Goal: Transaction & Acquisition: Purchase product/service

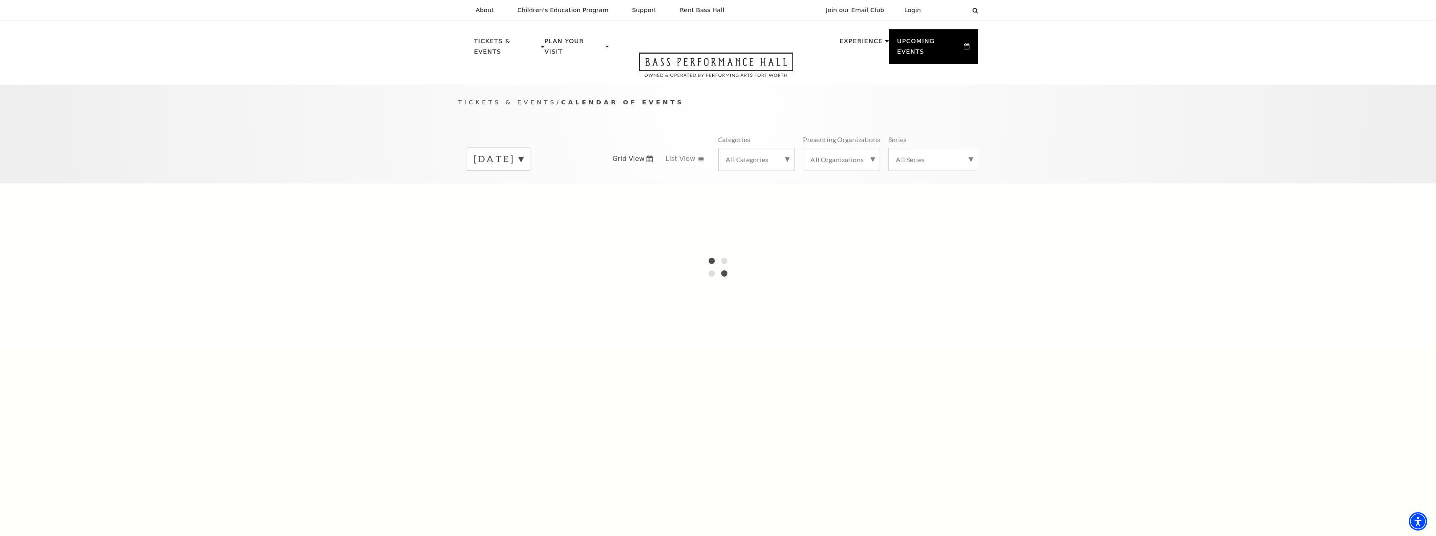
click at [1087, 93] on div "Tickets & Events / Calendar of Events September 2025 Grid View List View Catego…" at bounding box center [718, 134] width 1436 height 99
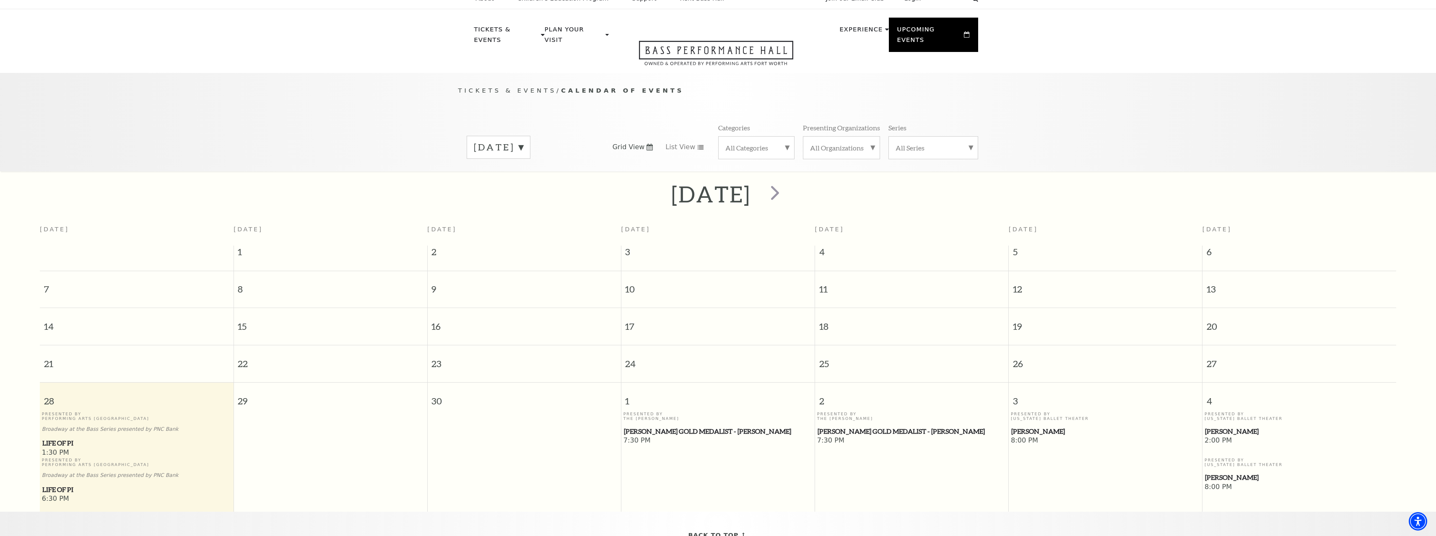
scroll to position [74, 0]
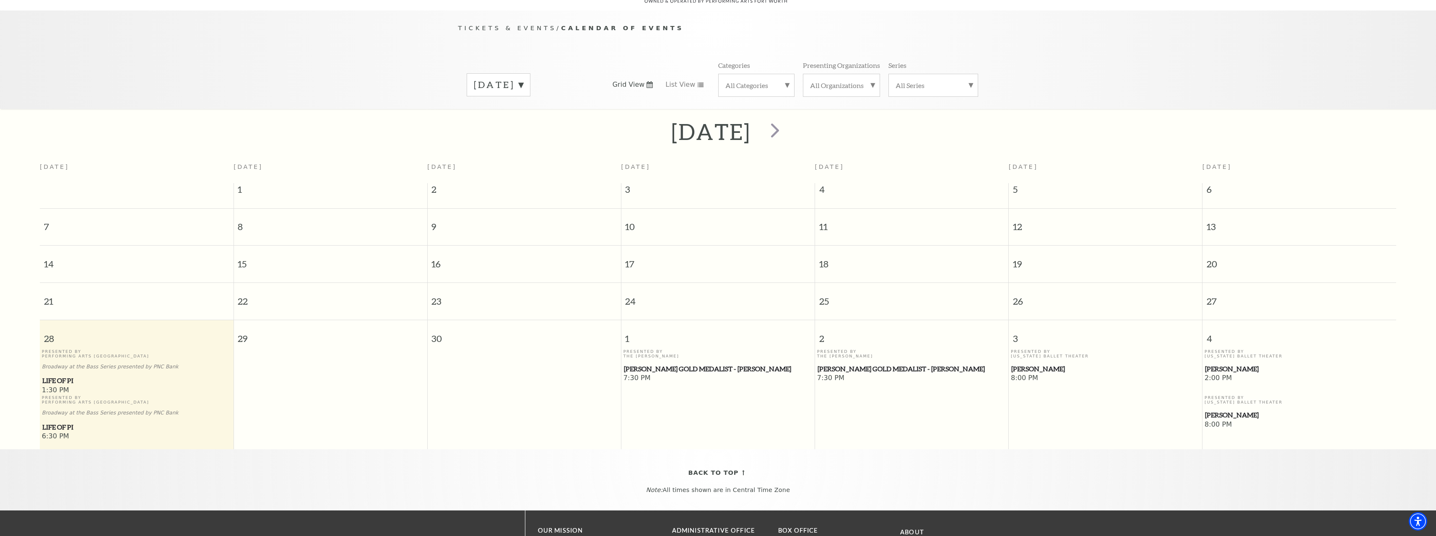
click at [750, 122] on h2 "September 2025" at bounding box center [710, 131] width 79 height 27
click at [787, 123] on span "next" at bounding box center [775, 130] width 24 height 24
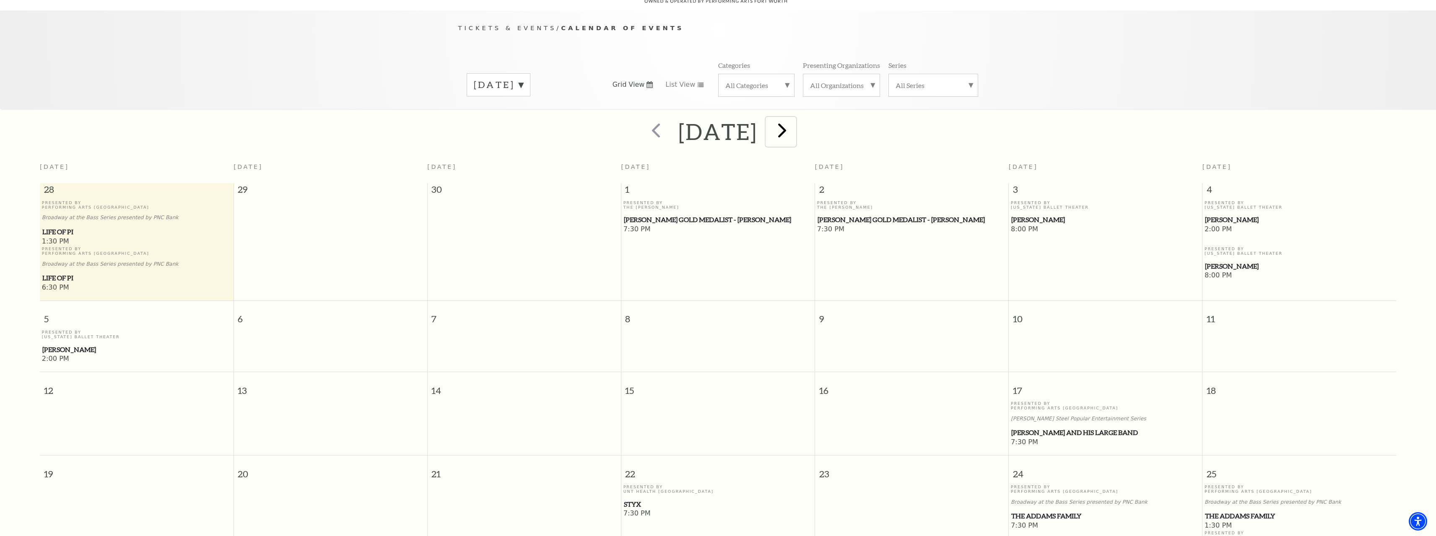
click at [794, 118] on span "next" at bounding box center [782, 130] width 24 height 24
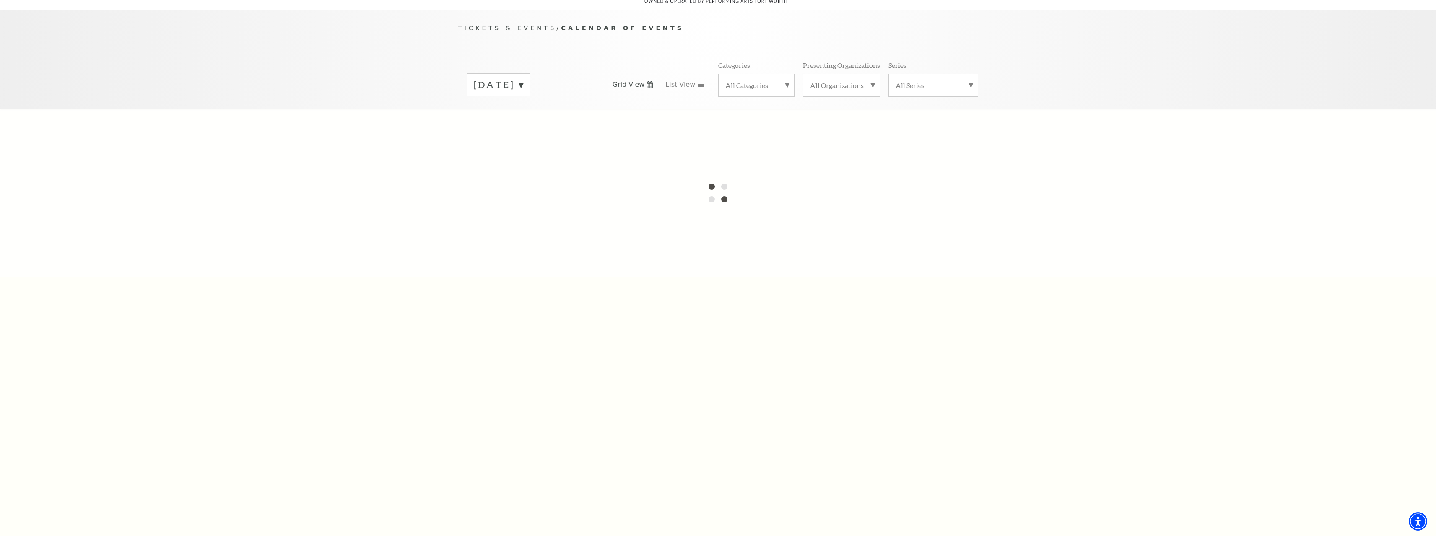
click at [523, 78] on label "[DATE]" at bounding box center [498, 84] width 49 height 13
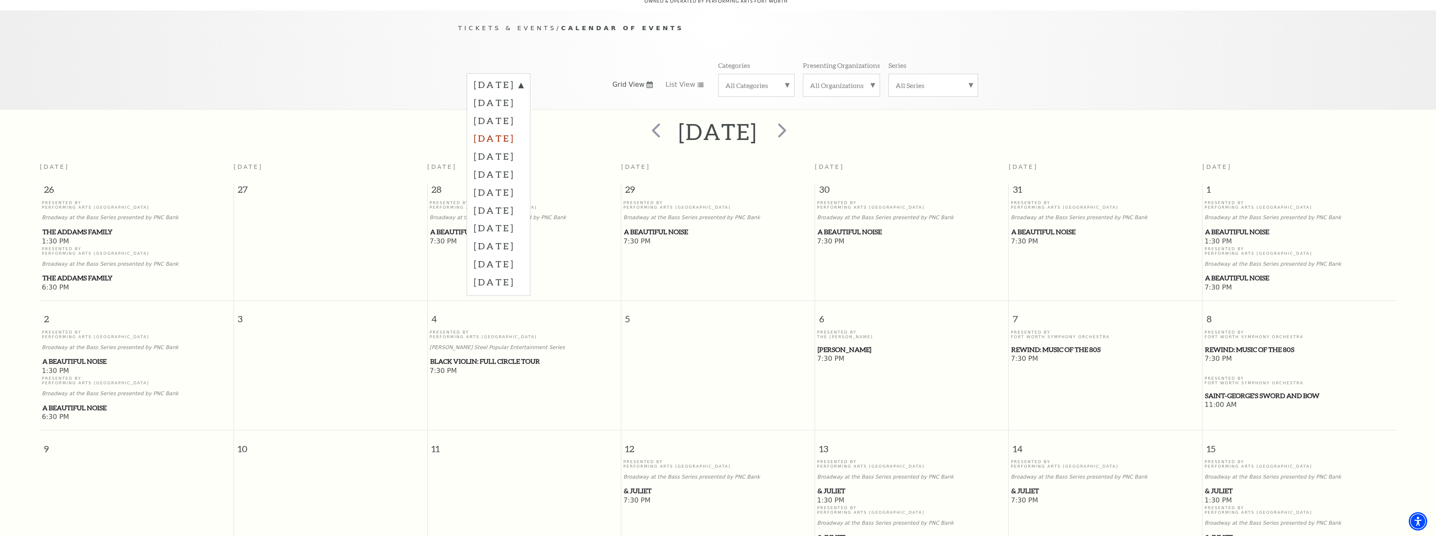
click at [520, 129] on label "December 2025" at bounding box center [498, 138] width 49 height 18
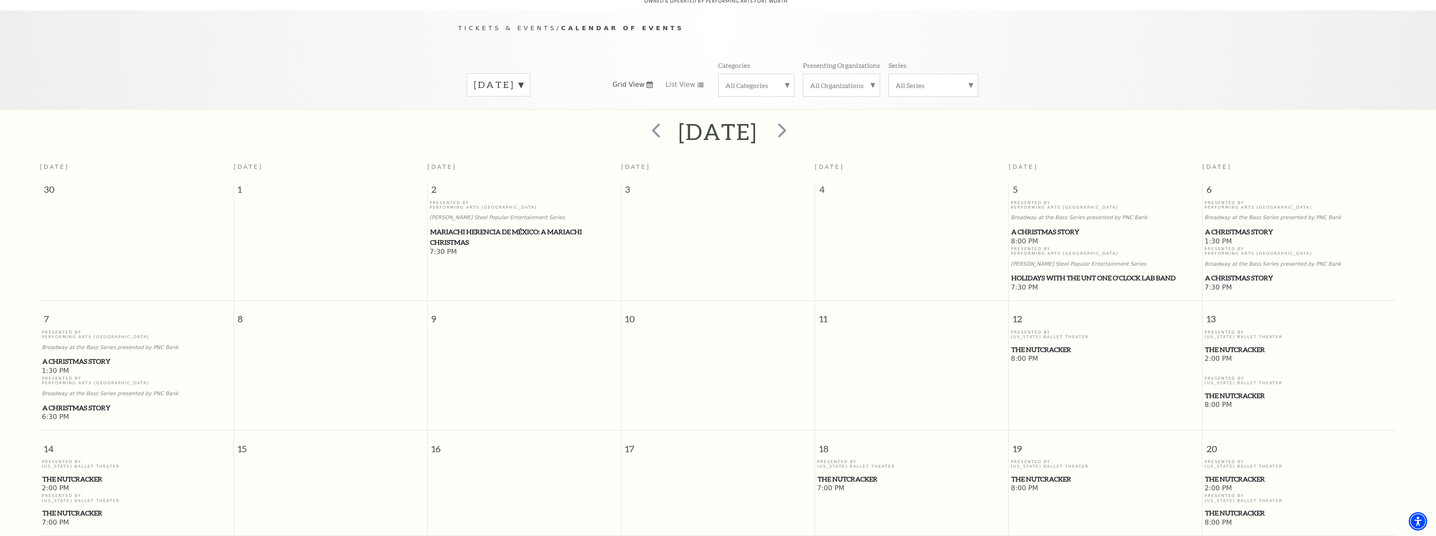
click at [1110, 26] on div "Tickets & Events / Calendar of Events December 2025 Grid View List View Categor…" at bounding box center [718, 59] width 1436 height 99
click at [1049, 227] on span "A Christmas Story" at bounding box center [1105, 232] width 189 height 10
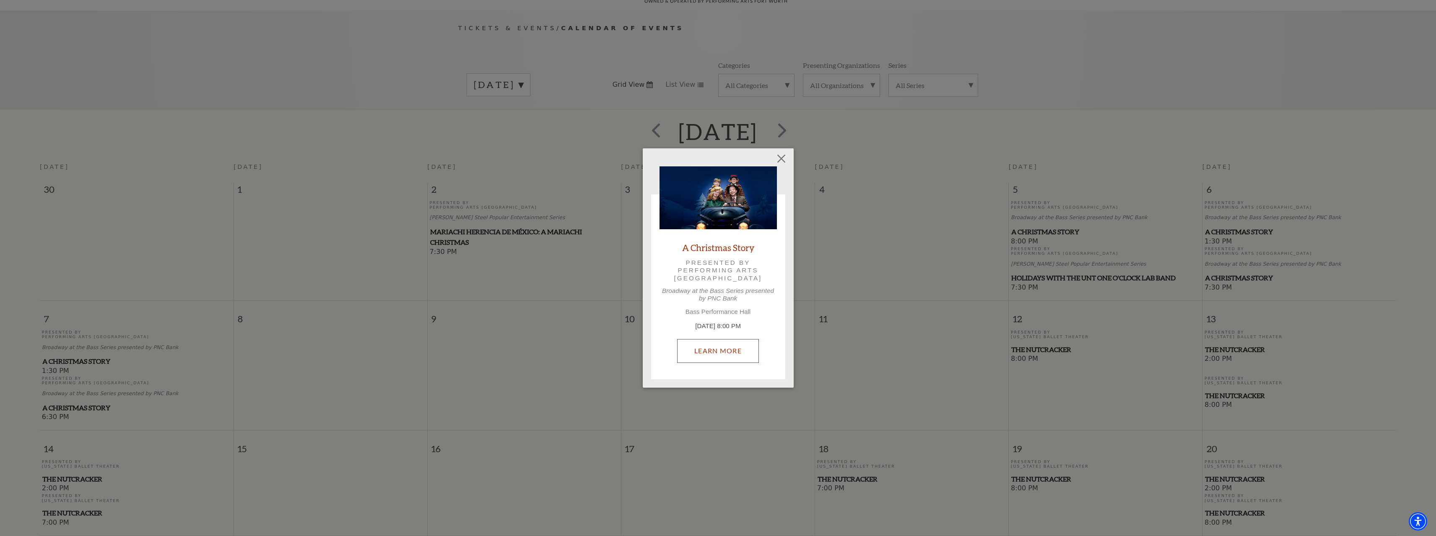
click at [726, 352] on link "Learn More" at bounding box center [718, 350] width 82 height 23
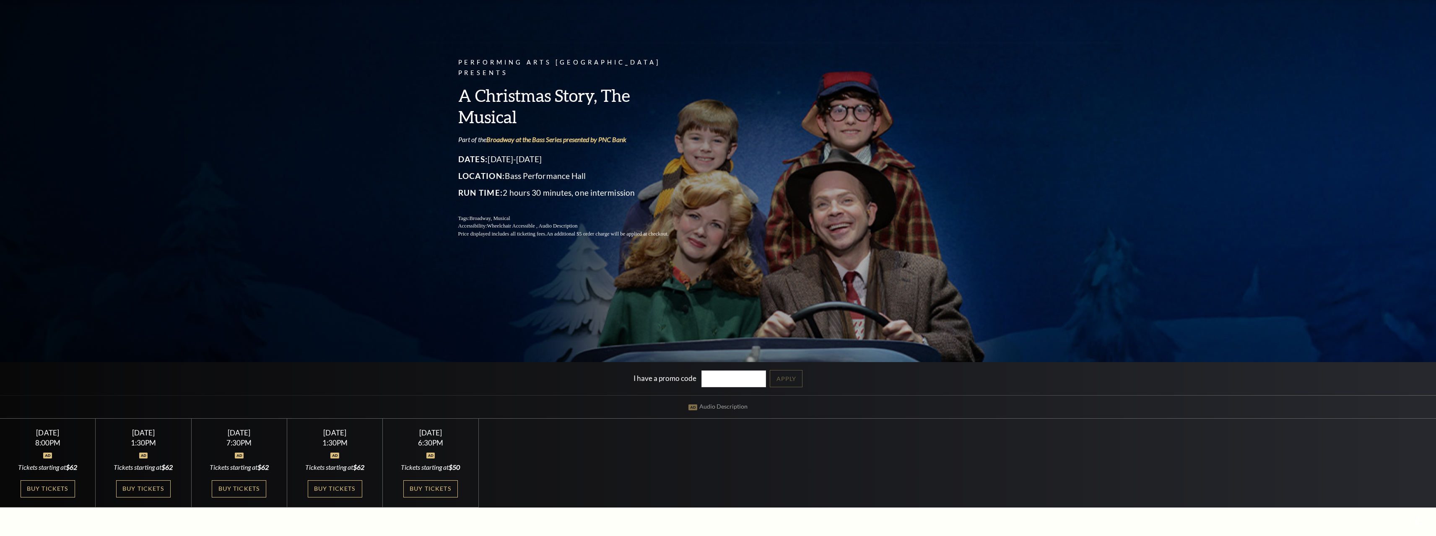
scroll to position [210, 0]
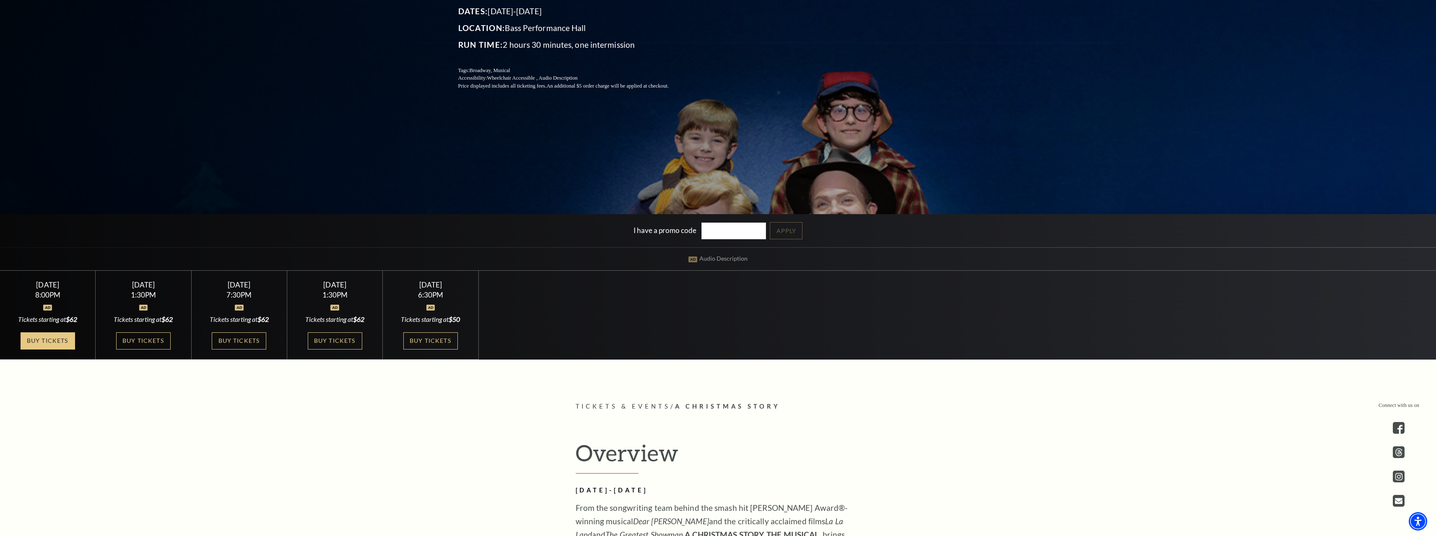
click at [50, 339] on link "Buy Tickets" at bounding box center [48, 340] width 54 height 17
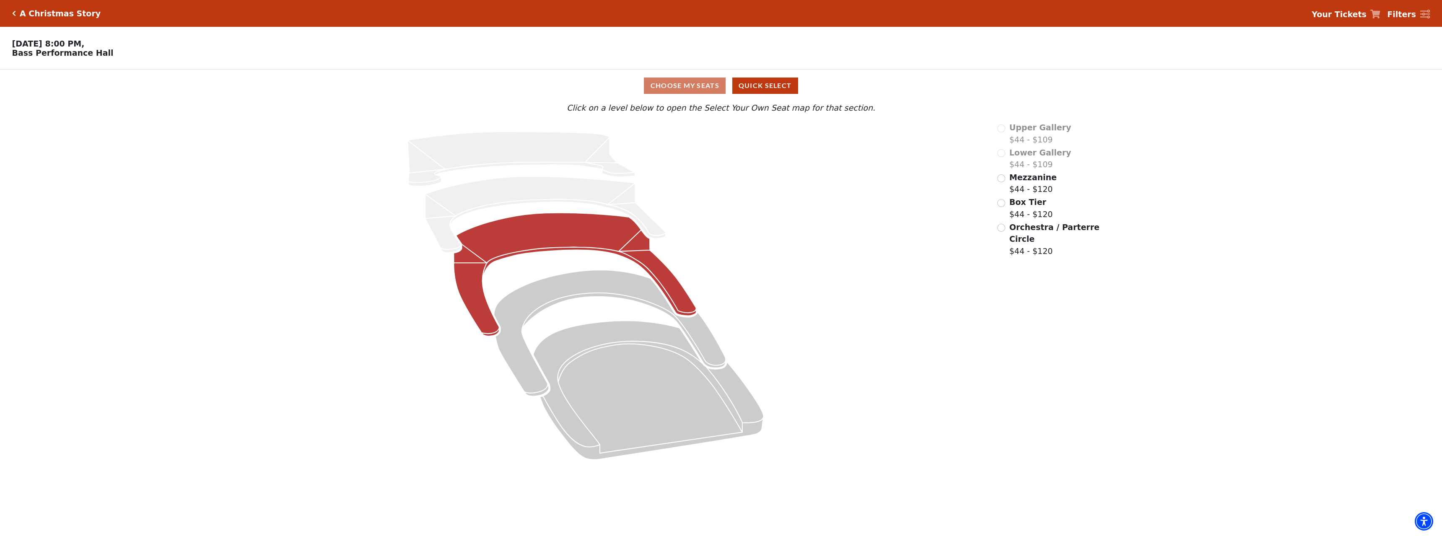
click at [557, 232] on icon at bounding box center [575, 274] width 243 height 123
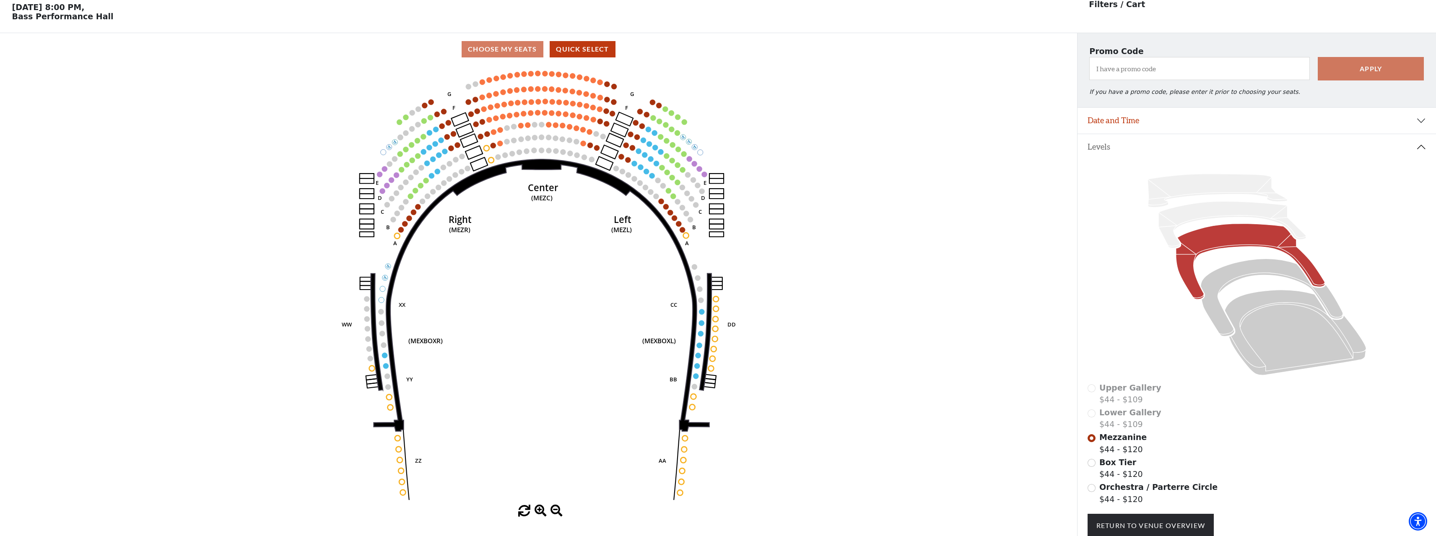
scroll to position [39, 0]
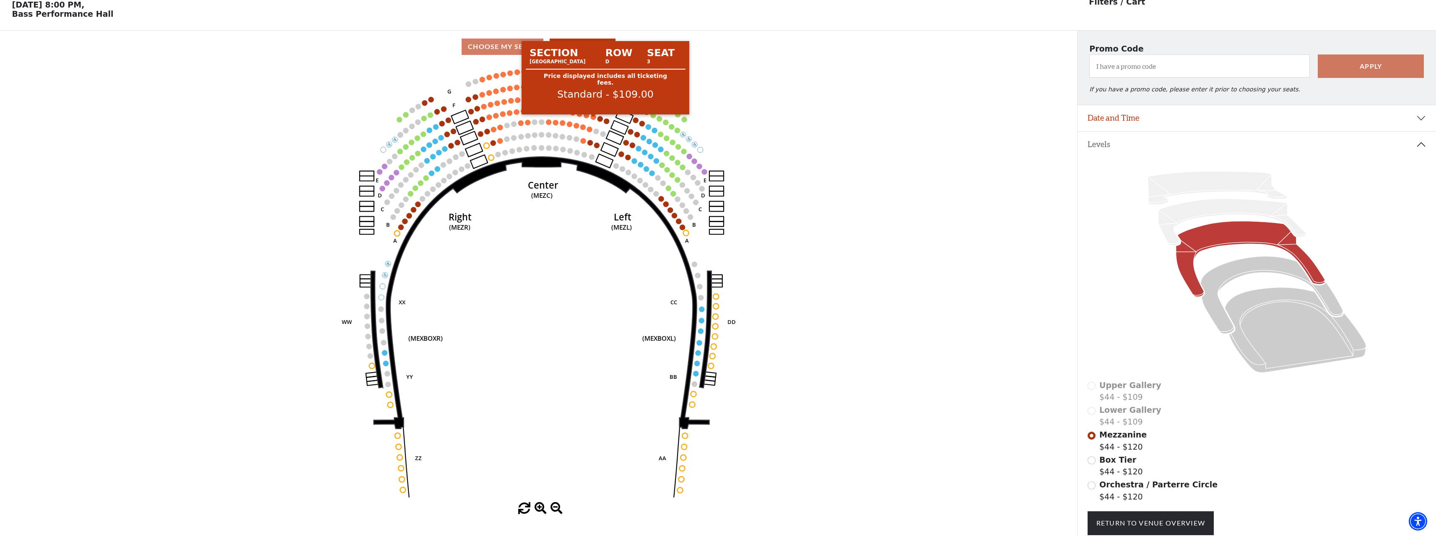
click at [593, 120] on circle at bounding box center [593, 116] width 5 height 5
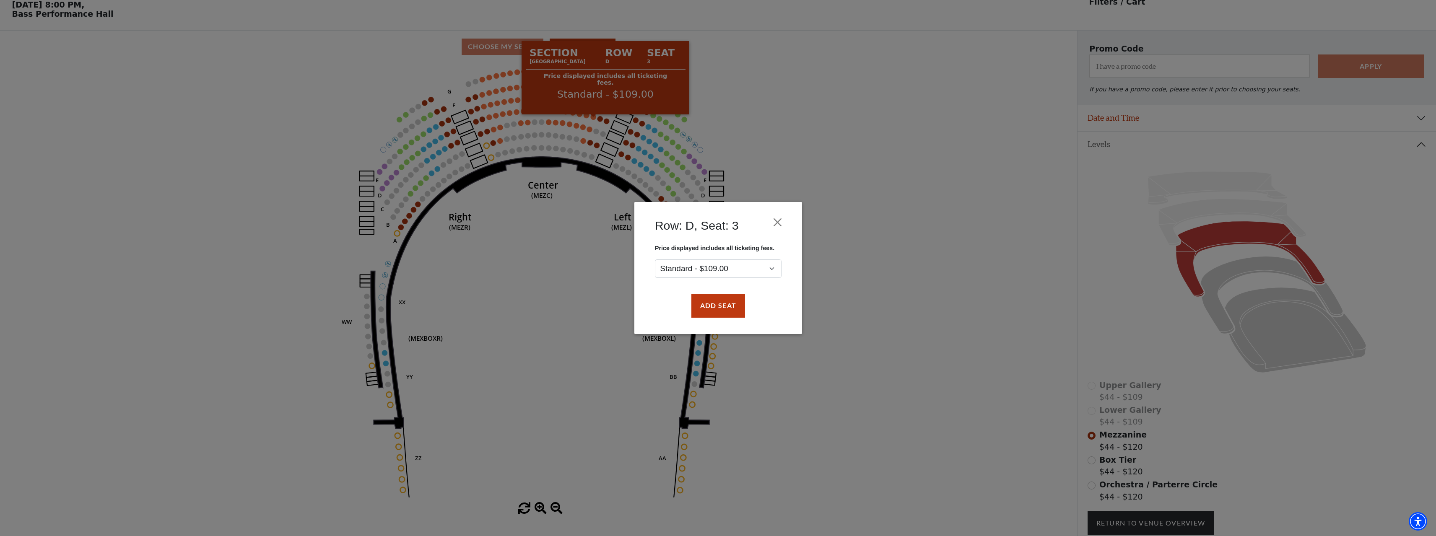
click at [585, 119] on div "Row: D, Seat: 3 Price displayed includes all ticketing fees. Standard - $109.00…" at bounding box center [718, 268] width 1436 height 536
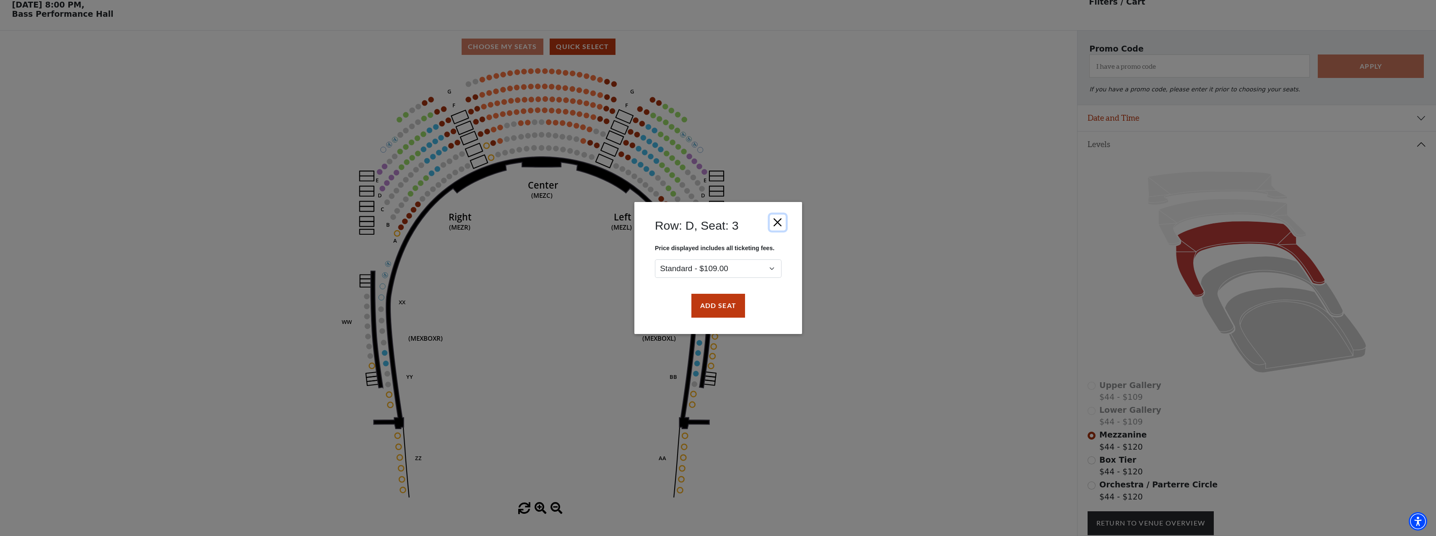
click at [780, 220] on button "Close" at bounding box center [777, 223] width 16 height 16
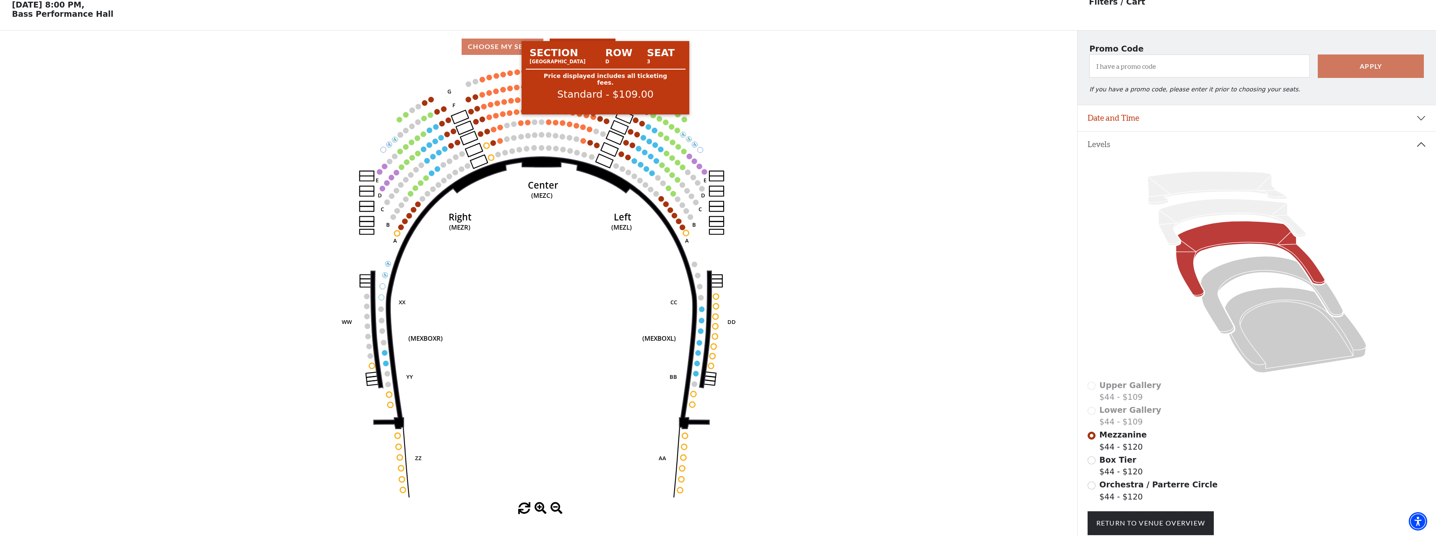
click at [593, 120] on circle at bounding box center [593, 116] width 5 height 5
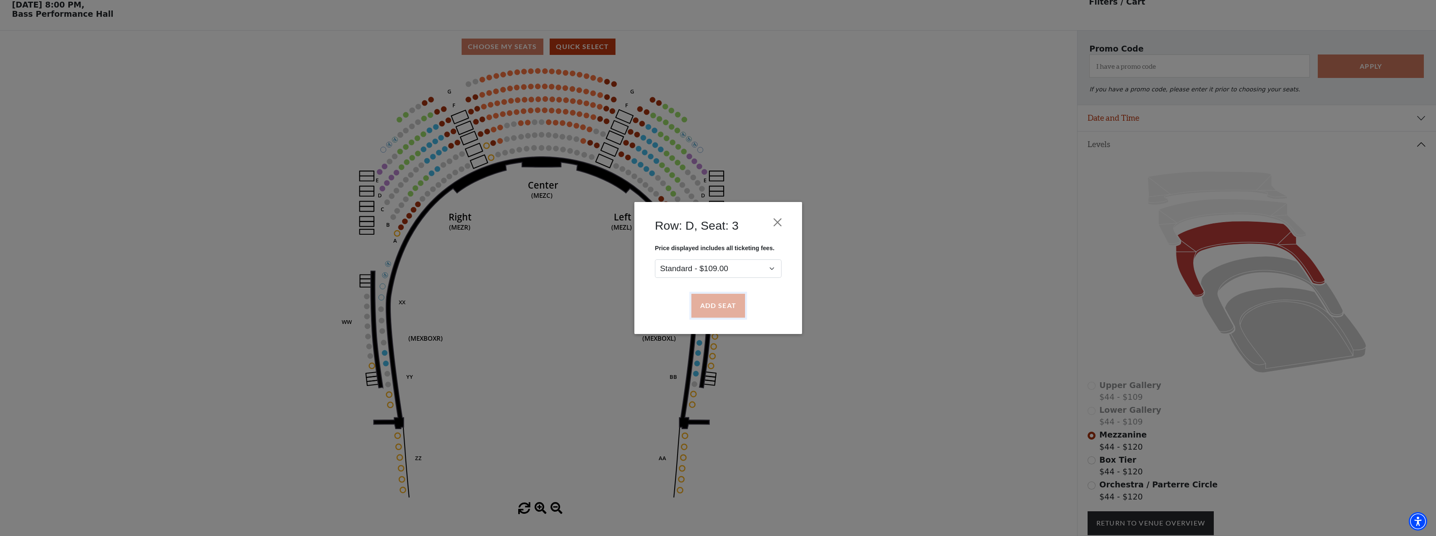
click at [716, 306] on button "Add Seat" at bounding box center [718, 305] width 54 height 23
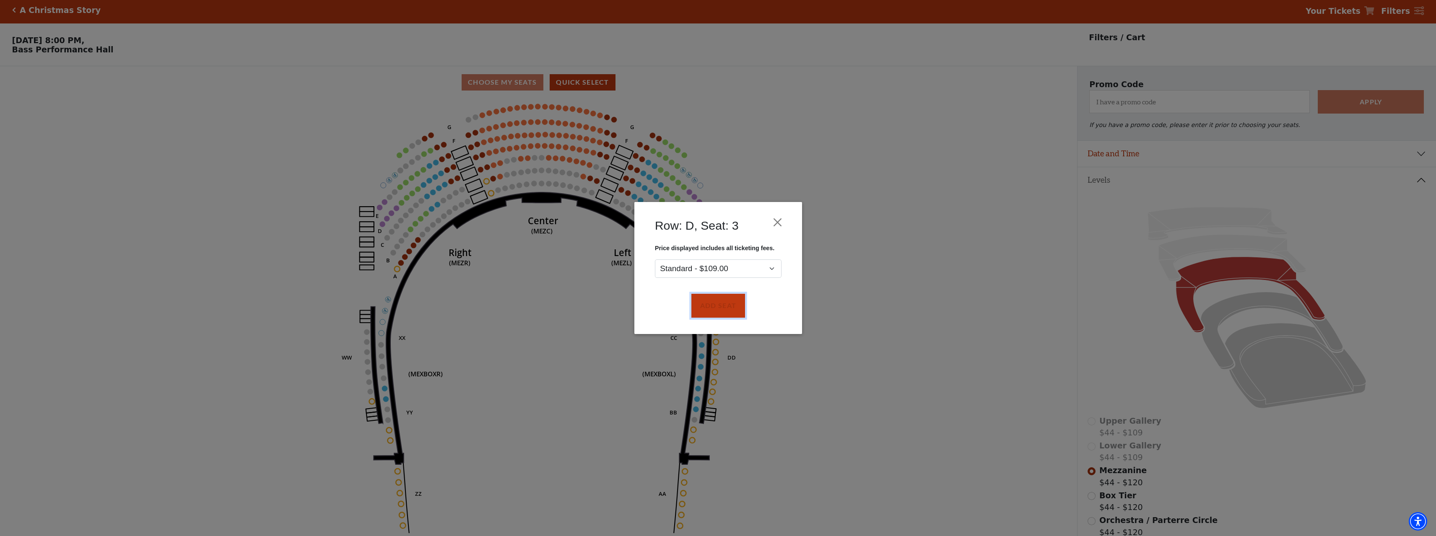
scroll to position [0, 0]
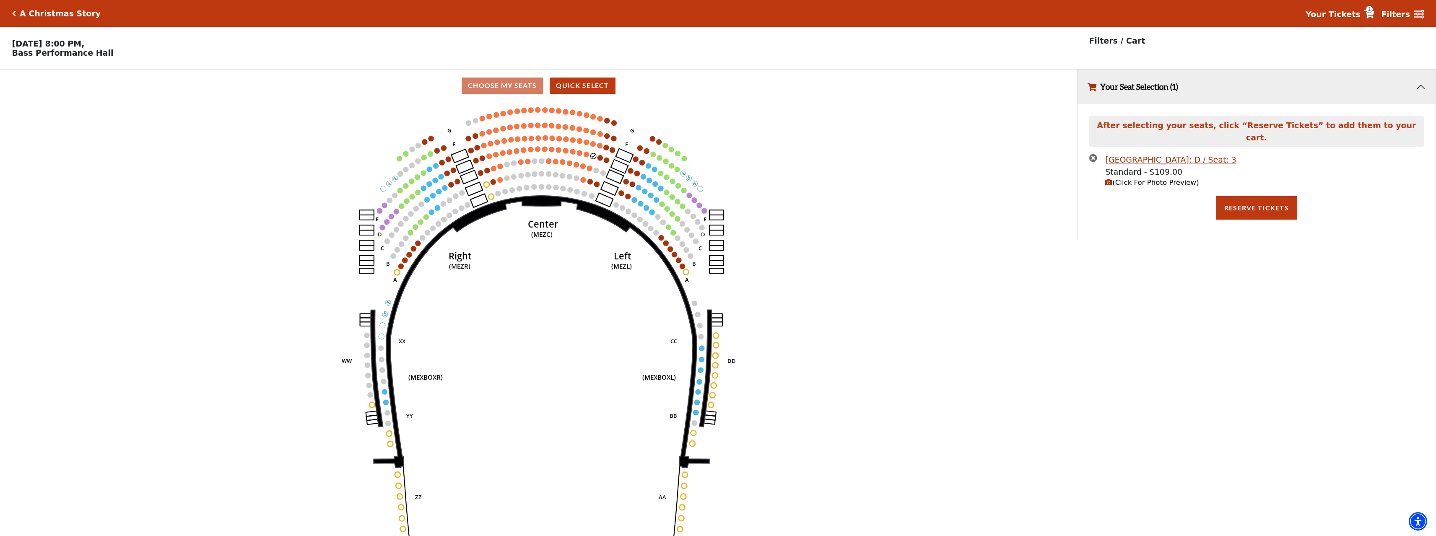
click at [585, 156] on circle at bounding box center [586, 154] width 5 height 5
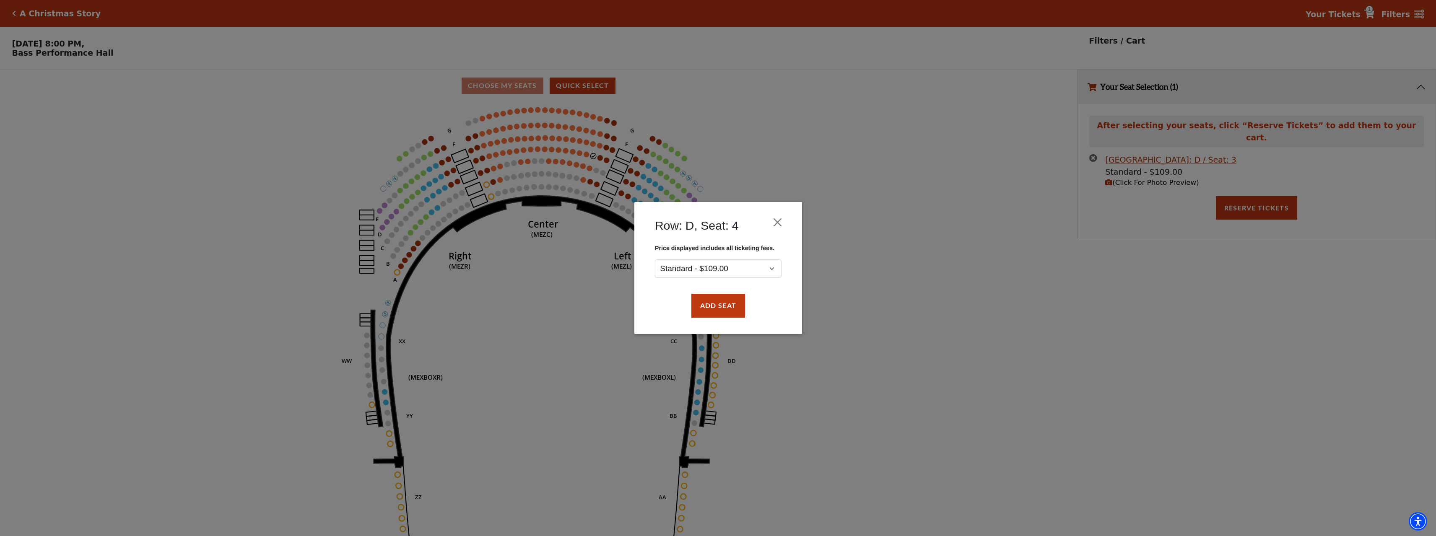
click at [721, 323] on div "Add Seat" at bounding box center [718, 305] width 143 height 39
click at [714, 311] on button "Add Seat" at bounding box center [718, 305] width 54 height 23
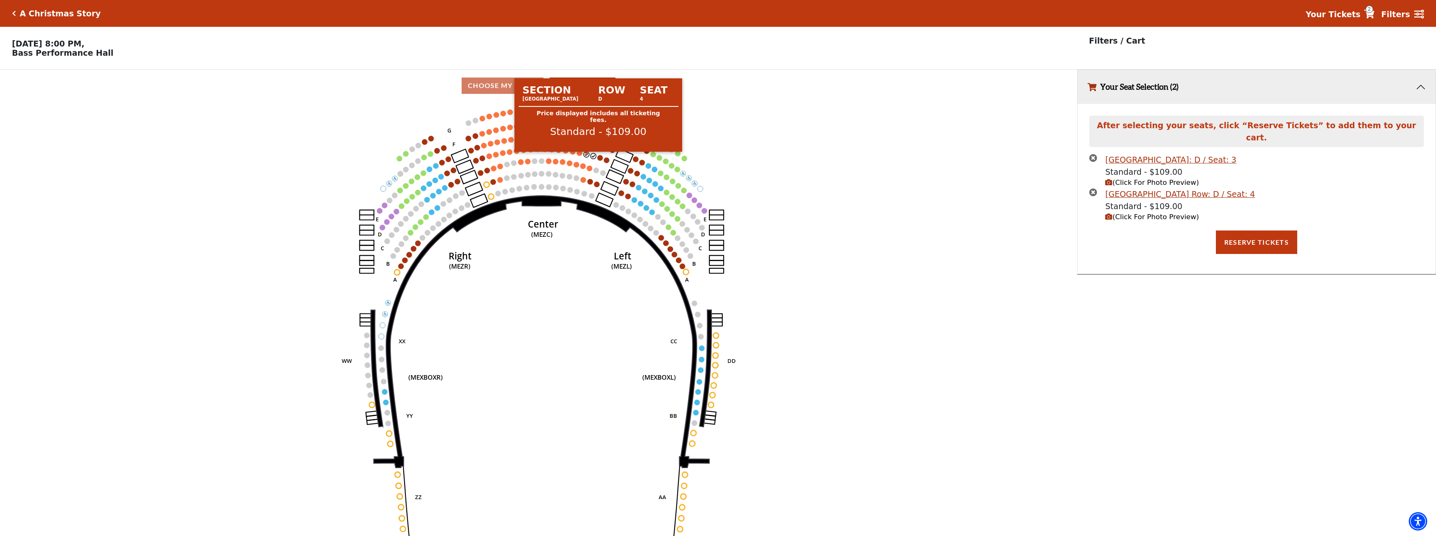
click at [580, 154] on circle at bounding box center [579, 152] width 5 height 5
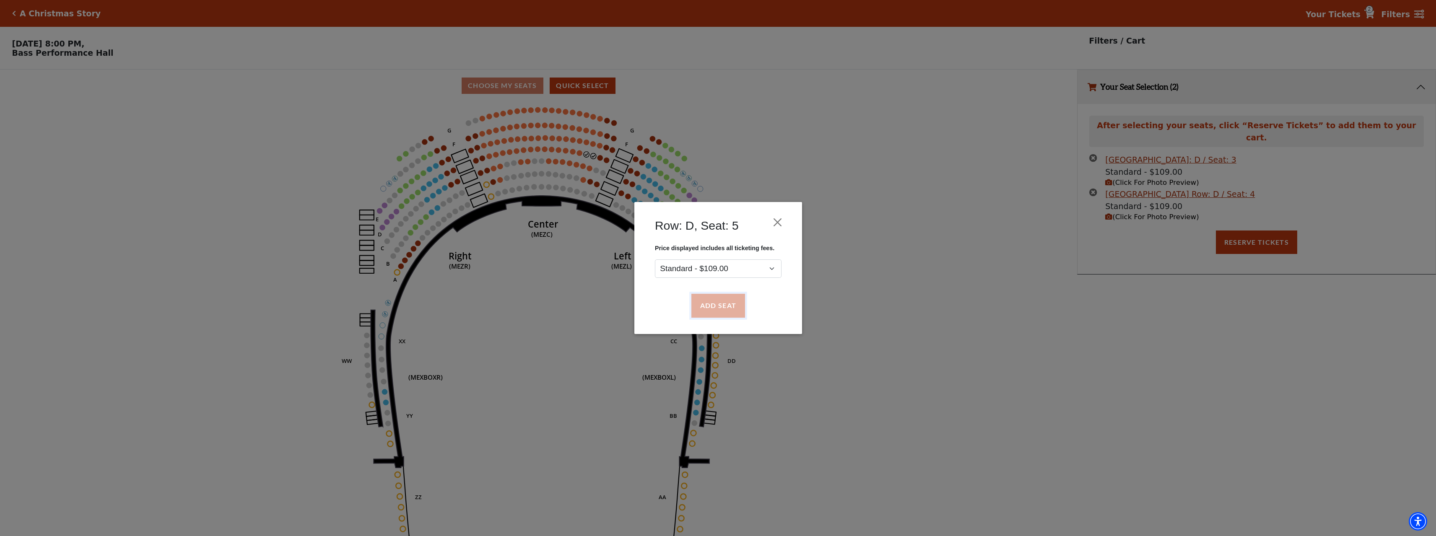
click at [716, 304] on button "Add Seat" at bounding box center [718, 305] width 54 height 23
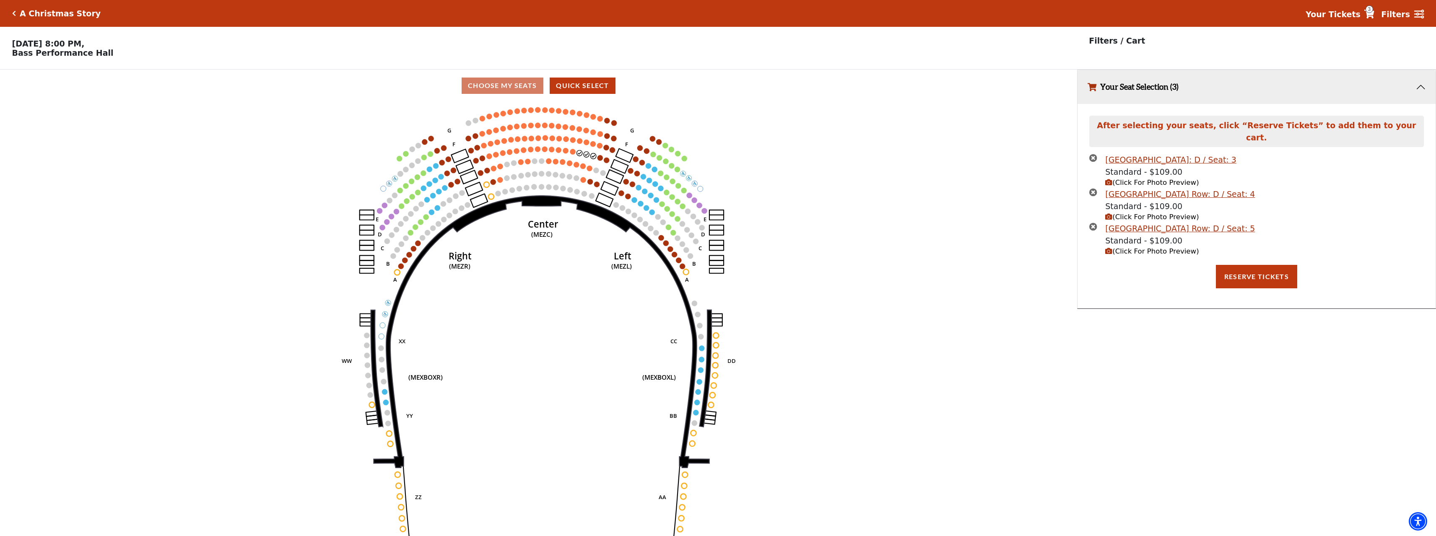
click at [573, 154] on circle at bounding box center [572, 151] width 5 height 5
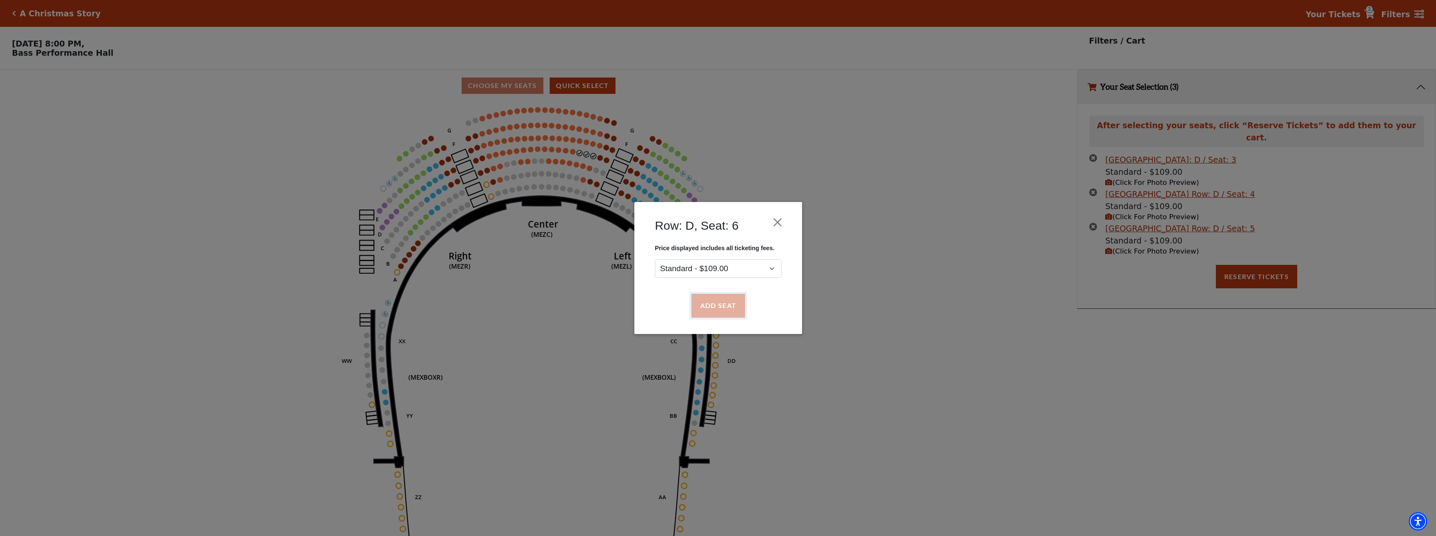
click at [712, 306] on button "Add Seat" at bounding box center [718, 305] width 54 height 23
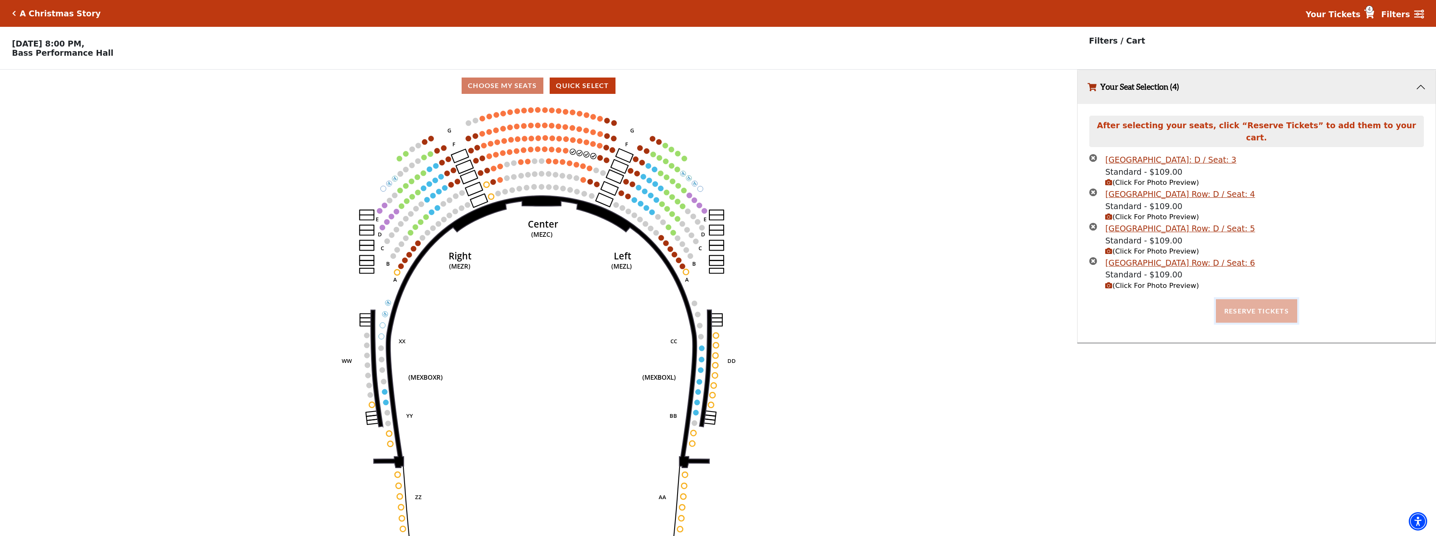
click at [1265, 301] on button "Reserve Tickets" at bounding box center [1256, 310] width 81 height 23
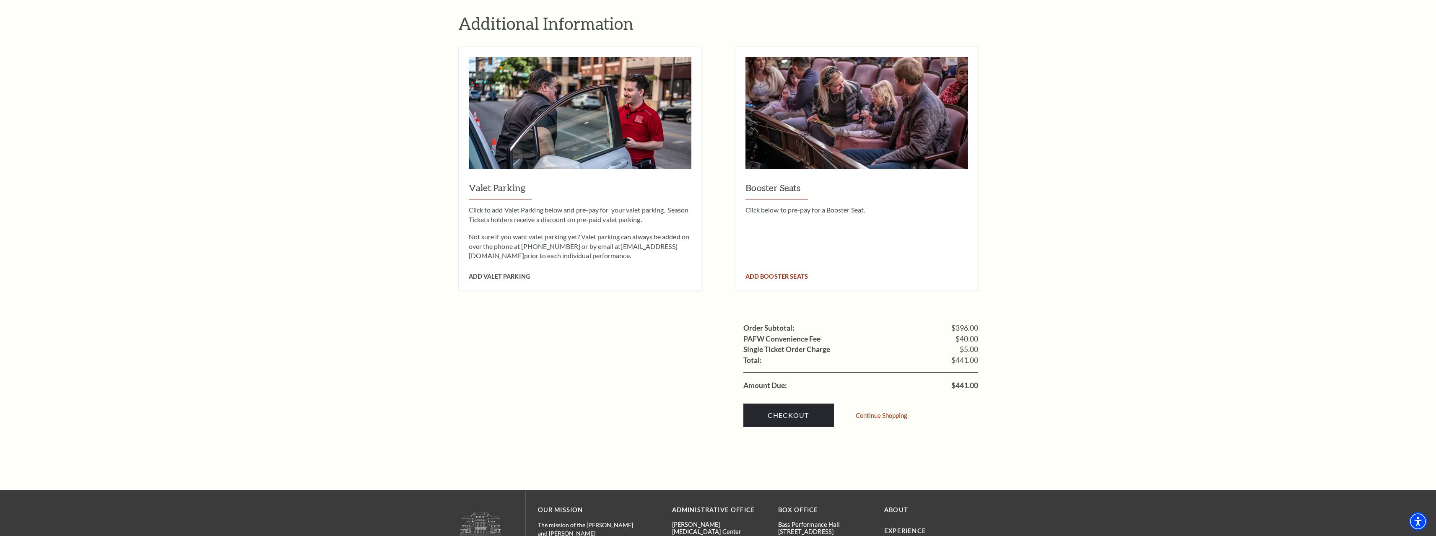
scroll to position [755, 0]
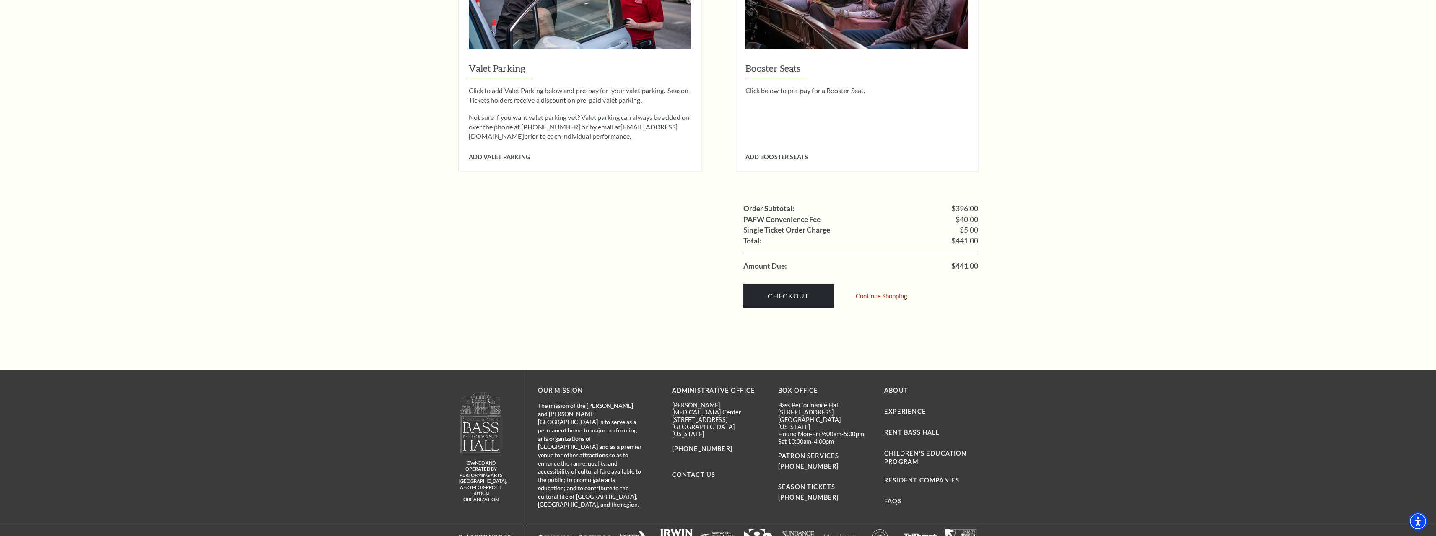
click at [958, 262] on span "$441.00" at bounding box center [964, 266] width 27 height 8
copy span "441.00"
click at [791, 288] on link "Checkout" at bounding box center [788, 295] width 91 height 23
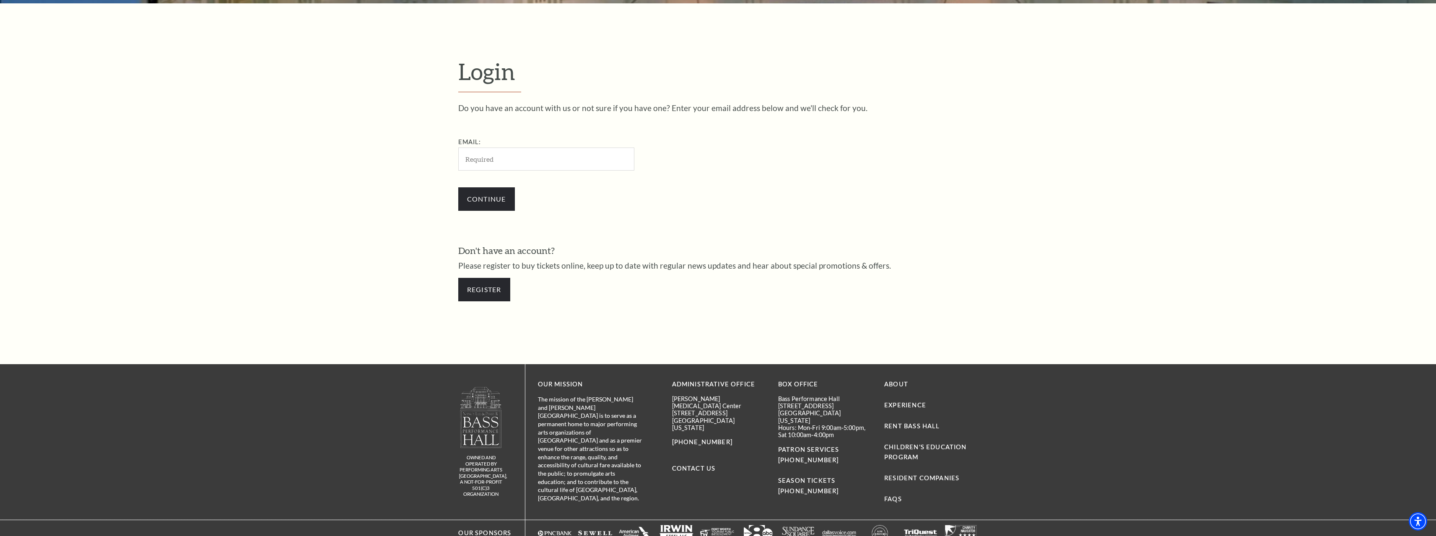
scroll to position [351, 0]
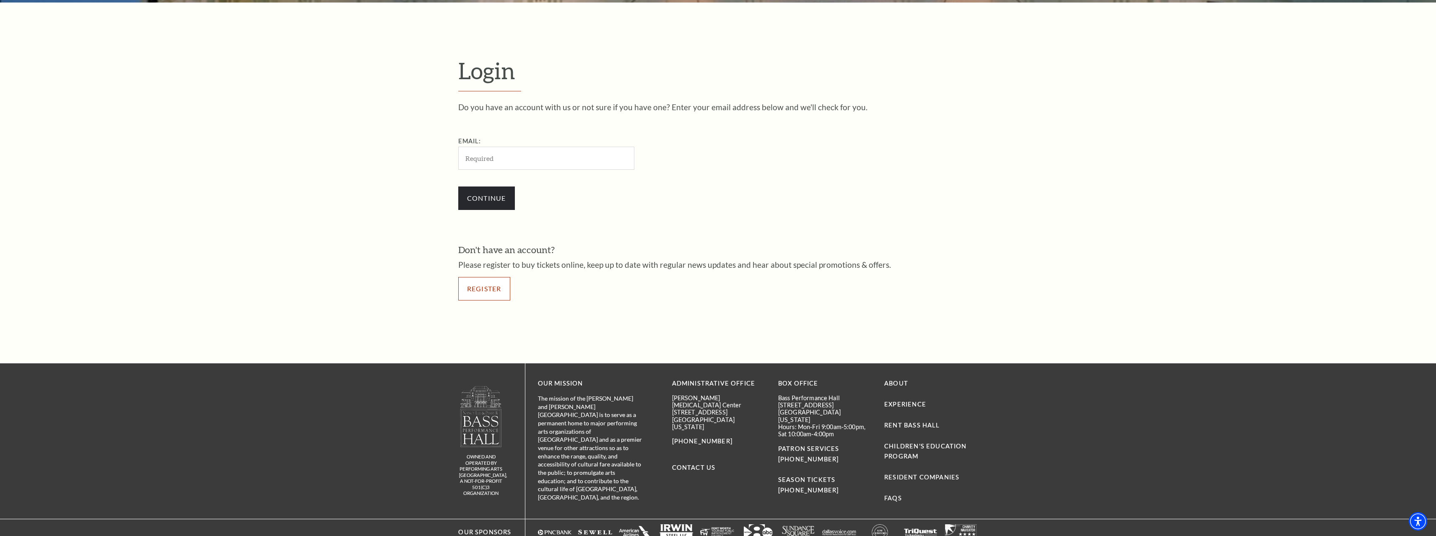
click at [487, 287] on link "Register" at bounding box center [484, 288] width 52 height 23
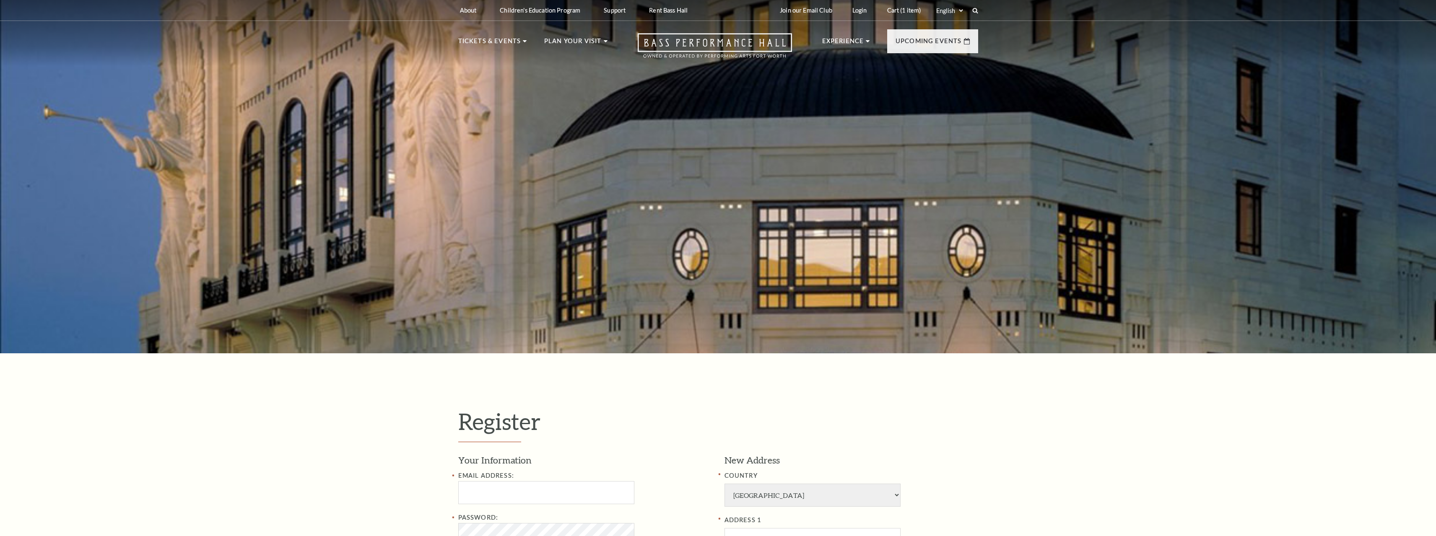
select select "1"
select select "[GEOGRAPHIC_DATA]"
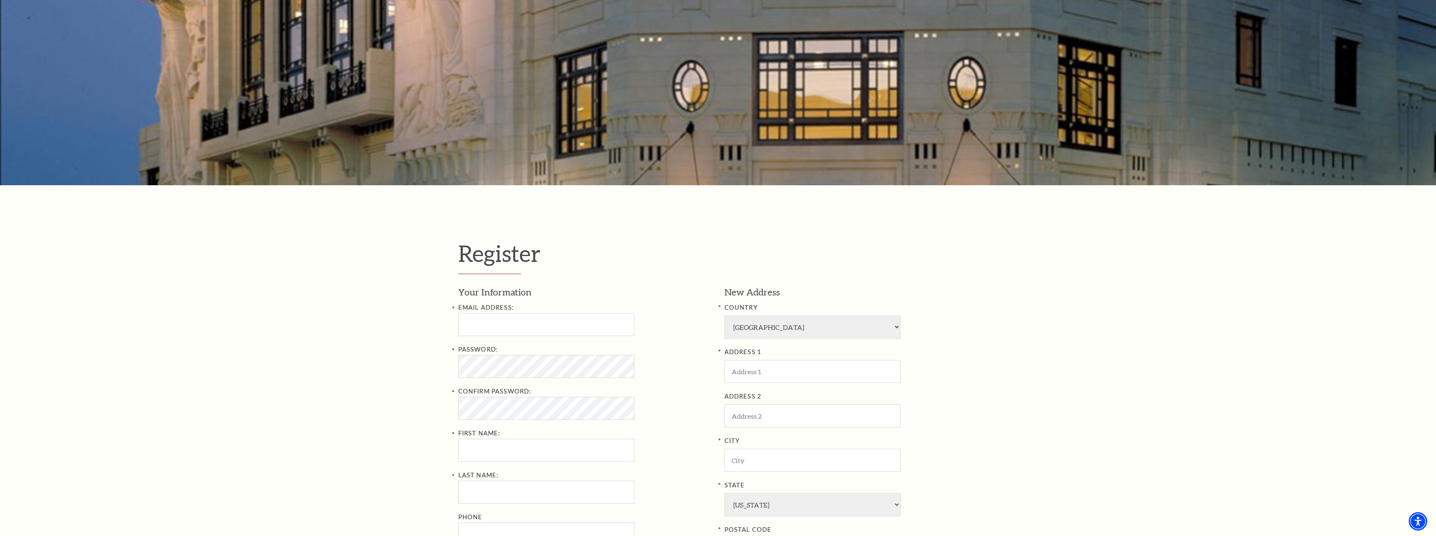
scroll to position [210, 0]
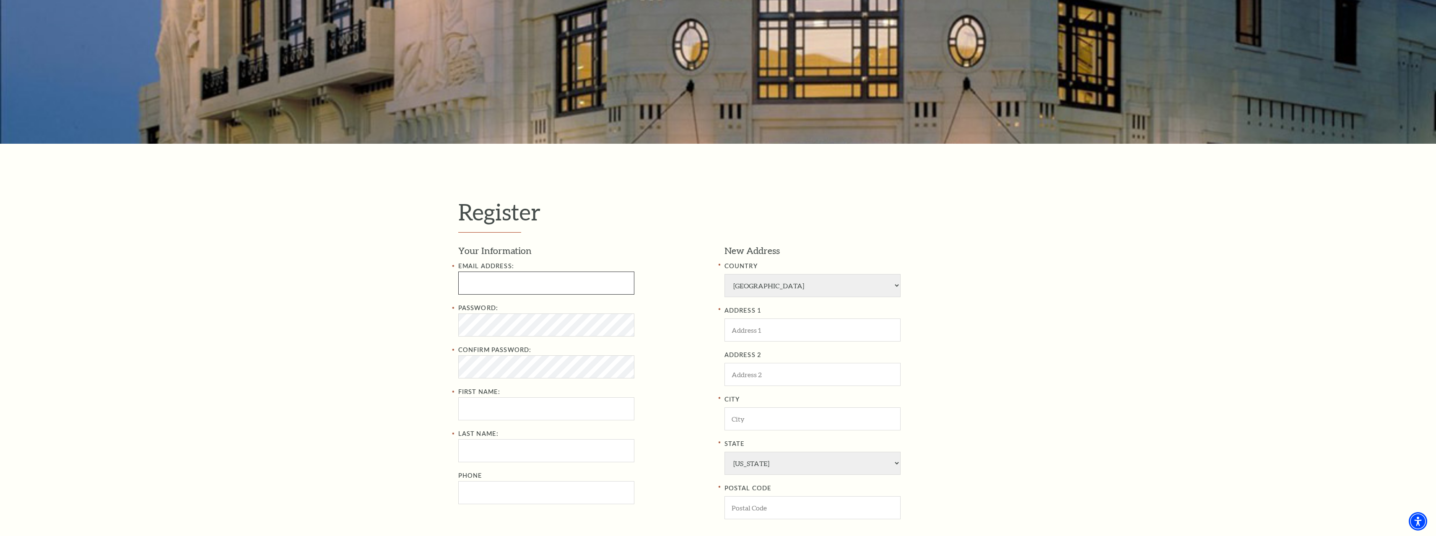
click at [506, 274] on input "Email Address:" at bounding box center [546, 283] width 176 height 23
paste input "karenrwong33ff@gmail.com"
drag, startPoint x: 567, startPoint y: 283, endPoint x: 487, endPoint y: 298, distance: 81.5
click at [360, 290] on div "Register Your Information Email Address: karenrwong33ff@gmail.com Password: Con…" at bounding box center [718, 400] width 1436 height 512
click at [513, 289] on input "karenrwong33ff@gmail.com" at bounding box center [546, 283] width 176 height 23
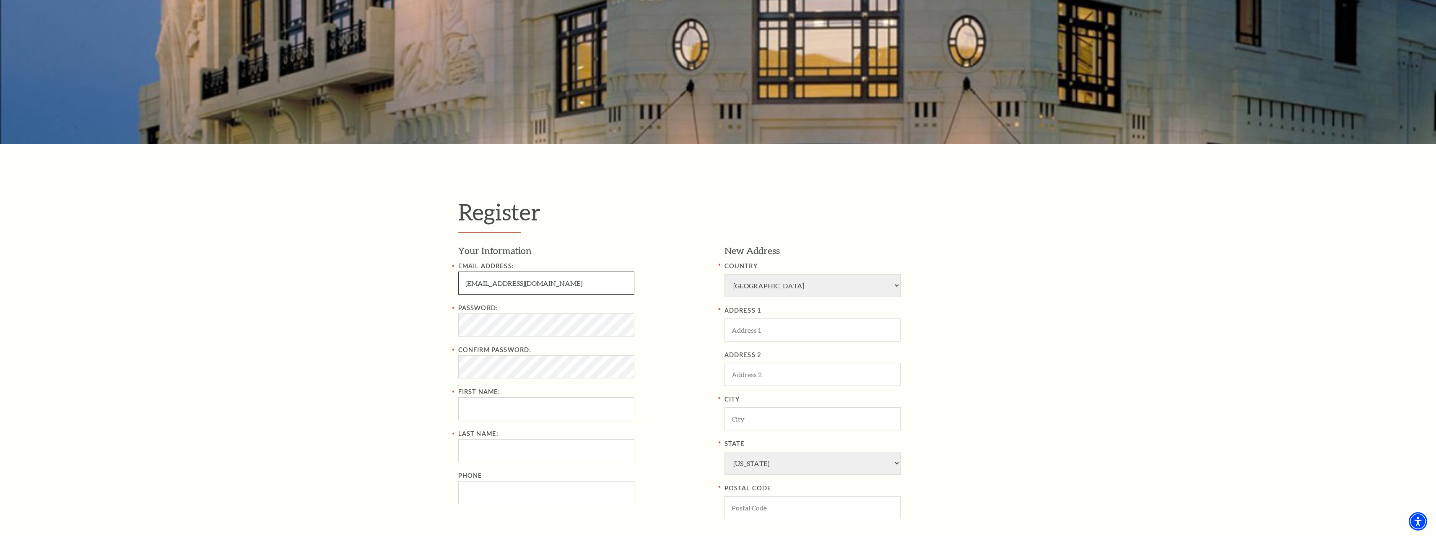
type input "karenrwong33ff@gmail.com"
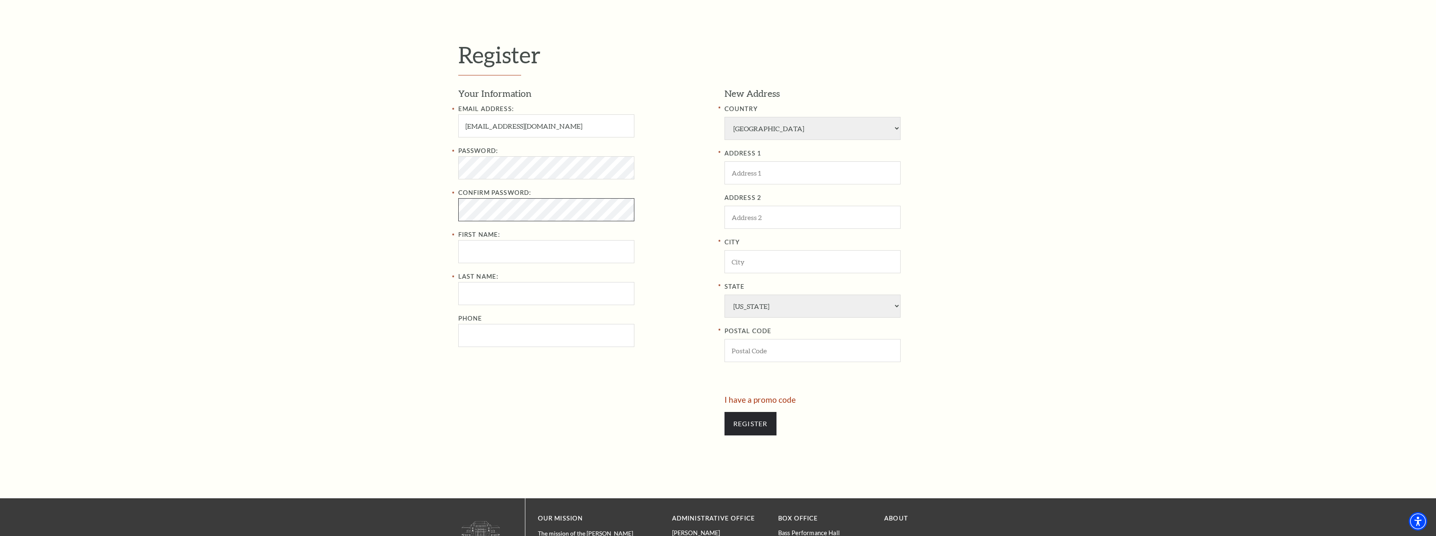
scroll to position [461, 0]
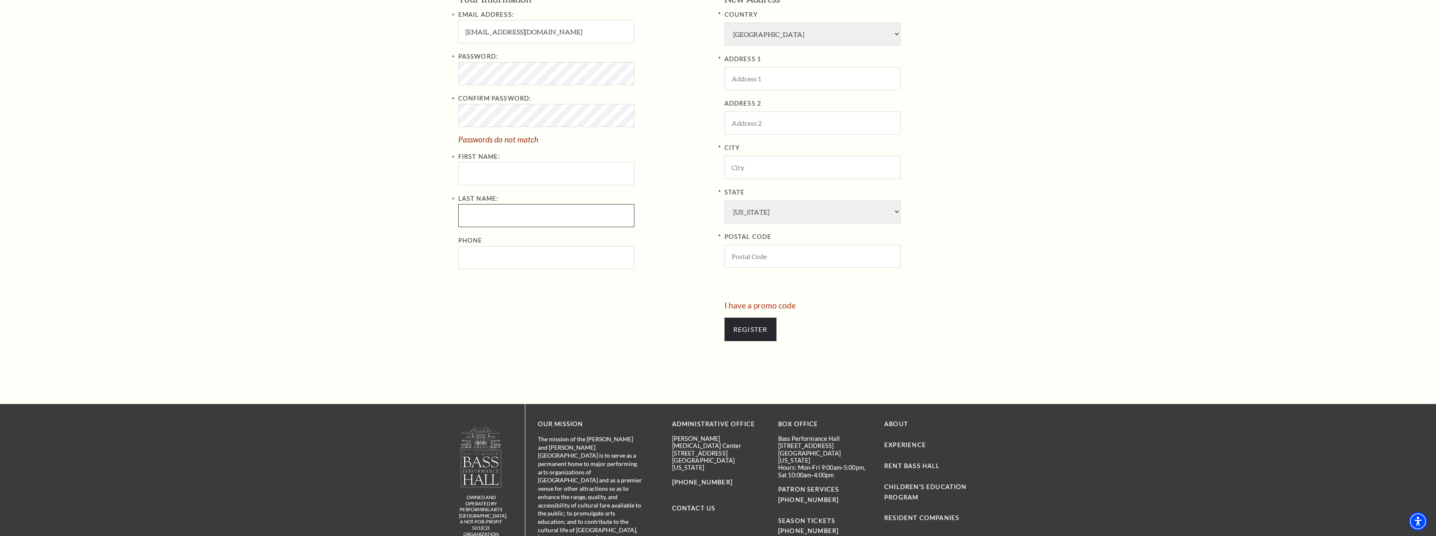
click at [486, 215] on input "Last Name:" at bounding box center [546, 215] width 176 height 23
paste input "Karen Wong"
type input "Karen Wong"
click at [503, 182] on input "First Name:" at bounding box center [546, 173] width 176 height 23
paste input "Karen Wong"
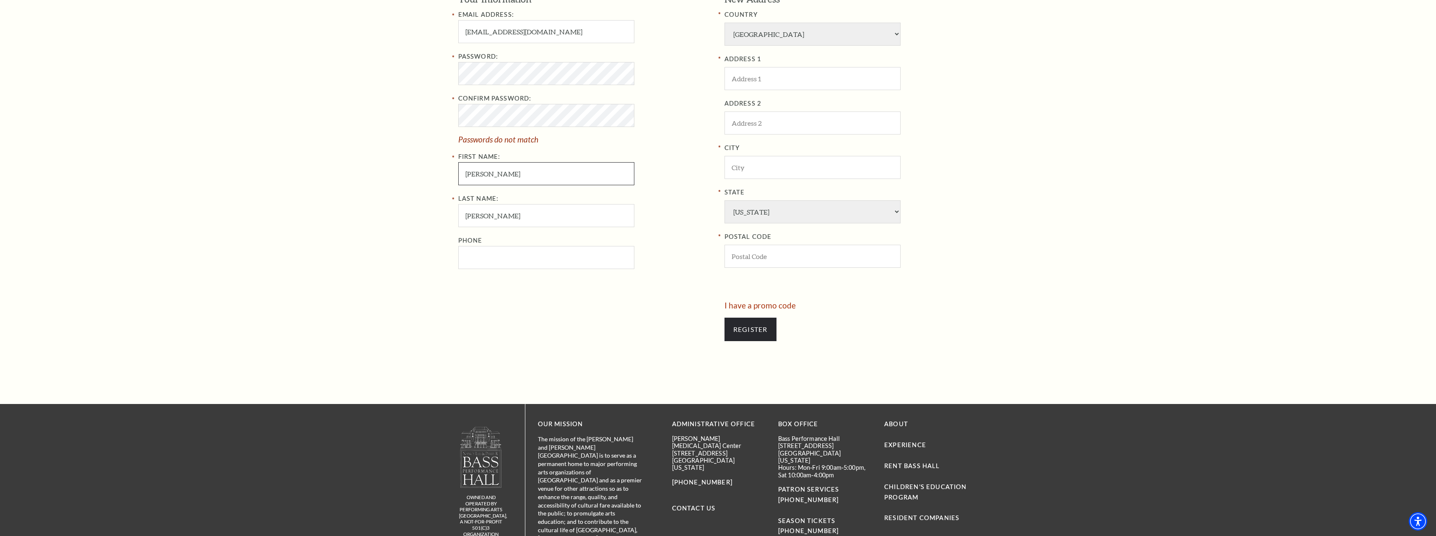
type input "Karen Wong"
drag, startPoint x: 506, startPoint y: 220, endPoint x: 311, endPoint y: 211, distance: 194.3
click at [317, 211] on div "Register Your Information Email Address: karenrwong33ff@gmail.com Password: Con…" at bounding box center [718, 148] width 1436 height 512
click at [503, 225] on input "[PERSON_NAME]" at bounding box center [546, 215] width 176 height 23
drag, startPoint x: 487, startPoint y: 216, endPoint x: 242, endPoint y: 210, distance: 245.3
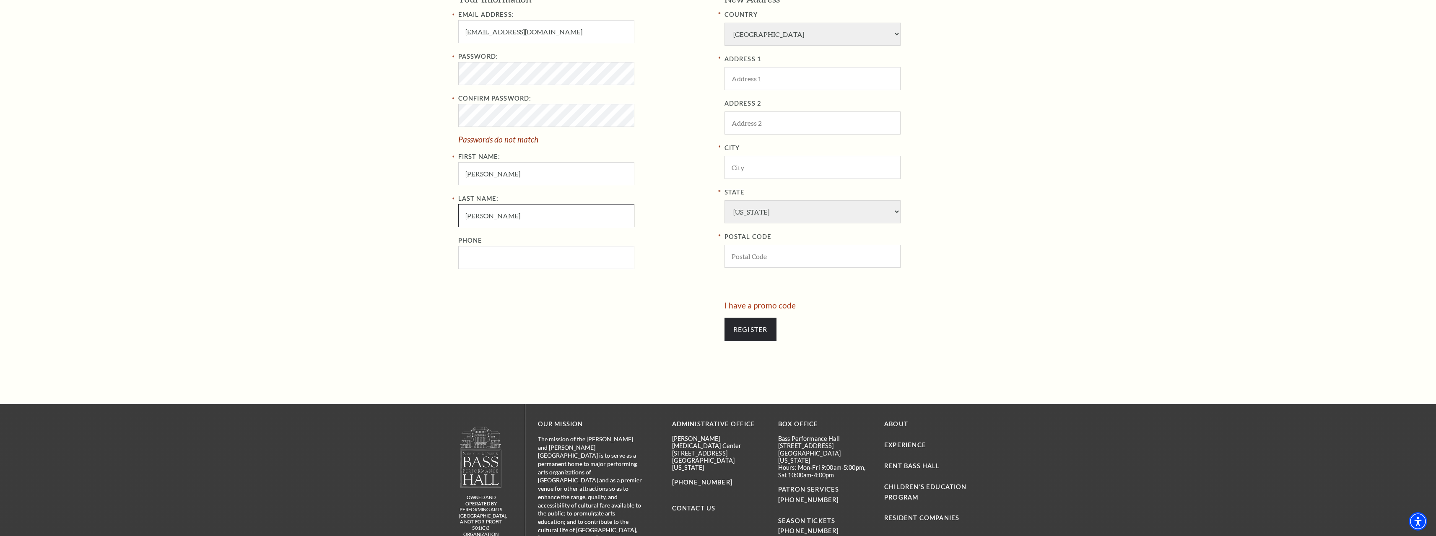
click at [319, 222] on div "Register Your Information Email Address: karenrwong33ff@gmail.com Password: Con…" at bounding box center [718, 148] width 1436 height 512
type input "Wong"
drag, startPoint x: 482, startPoint y: 171, endPoint x: 615, endPoint y: 180, distance: 133.2
click at [615, 180] on input "[PERSON_NAME]" at bounding box center [546, 173] width 176 height 23
type input "Karen"
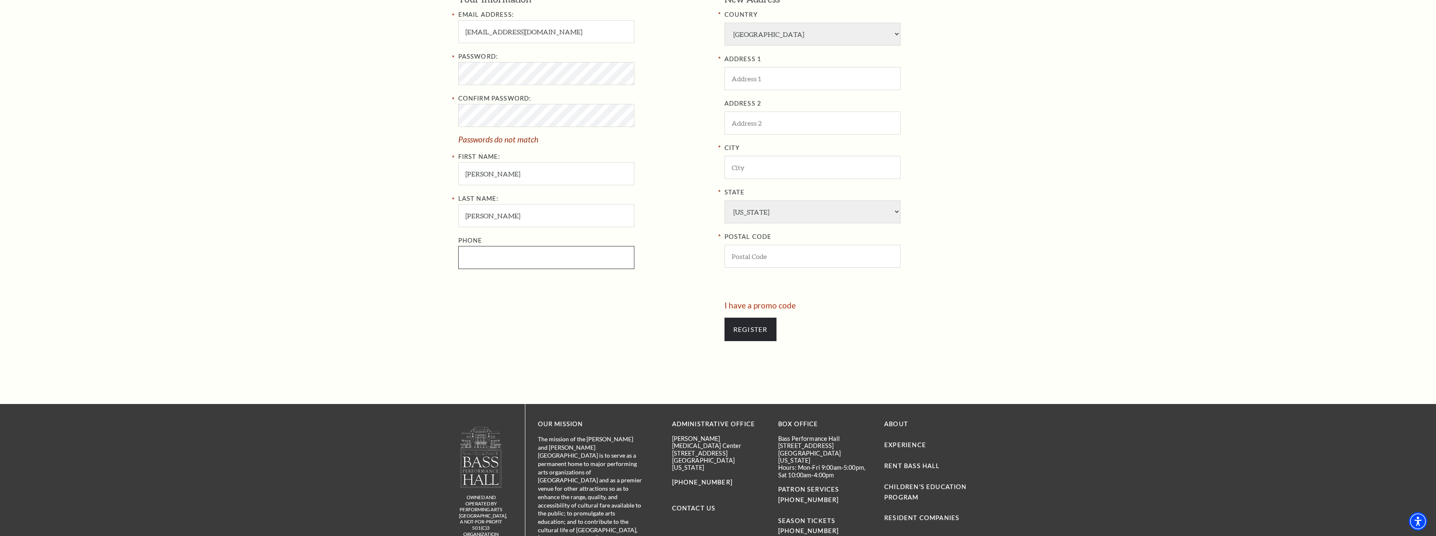
click at [518, 259] on input "Phone" at bounding box center [546, 257] width 176 height 23
paste input "9724243060"
type input "972-424-3060"
click at [461, 297] on div "Your Information Email Address: karenrwong33ff@gmail.com Password: Confirm Pass…" at bounding box center [588, 147] width 260 height 309
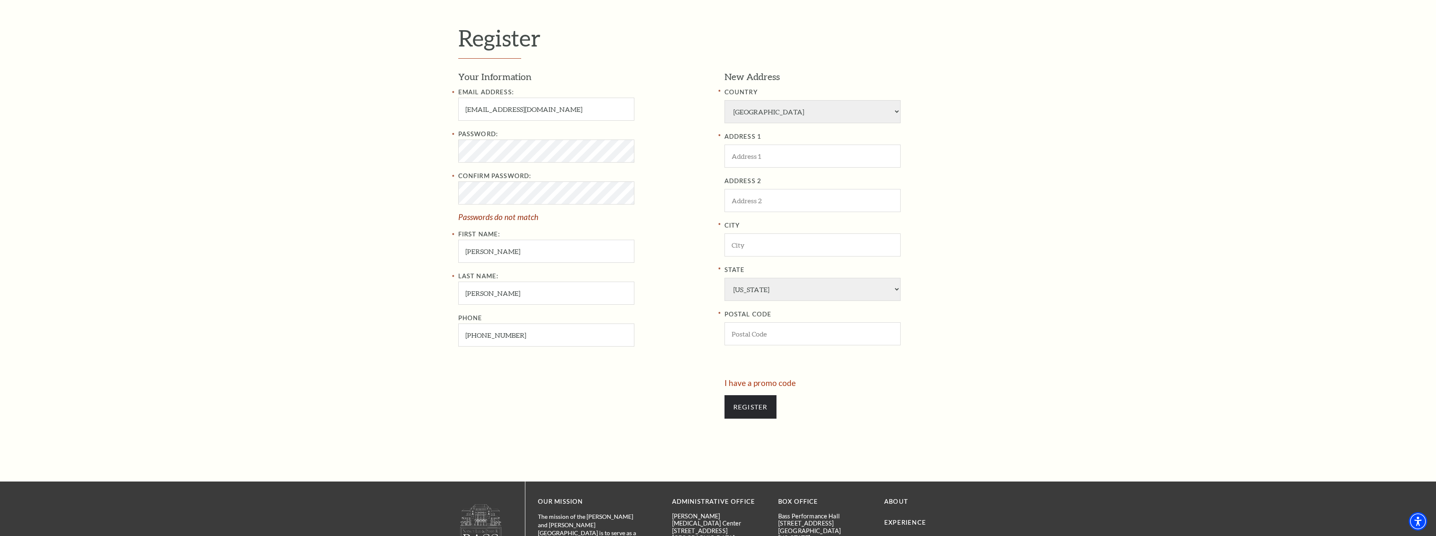
scroll to position [252, 0]
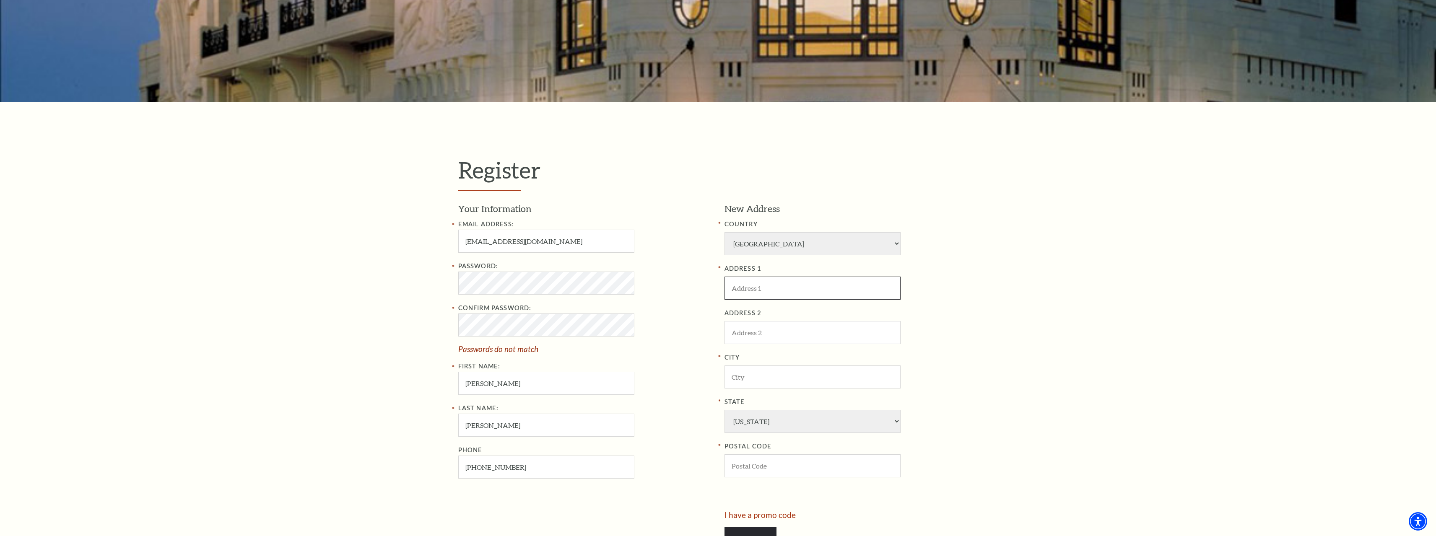
click at [796, 290] on input "ADDRESS 1" at bounding box center [812, 288] width 176 height 23
paste input "[STREET_ADDRESS]"
type input "[STREET_ADDRESS]"
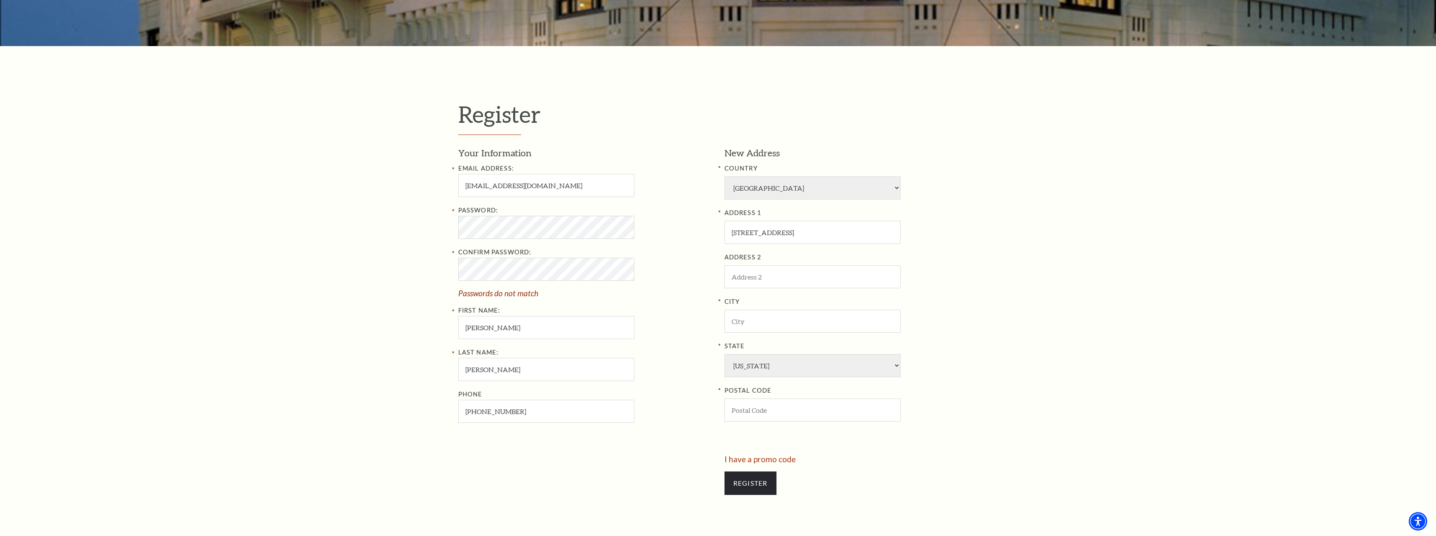
scroll to position [377, 0]
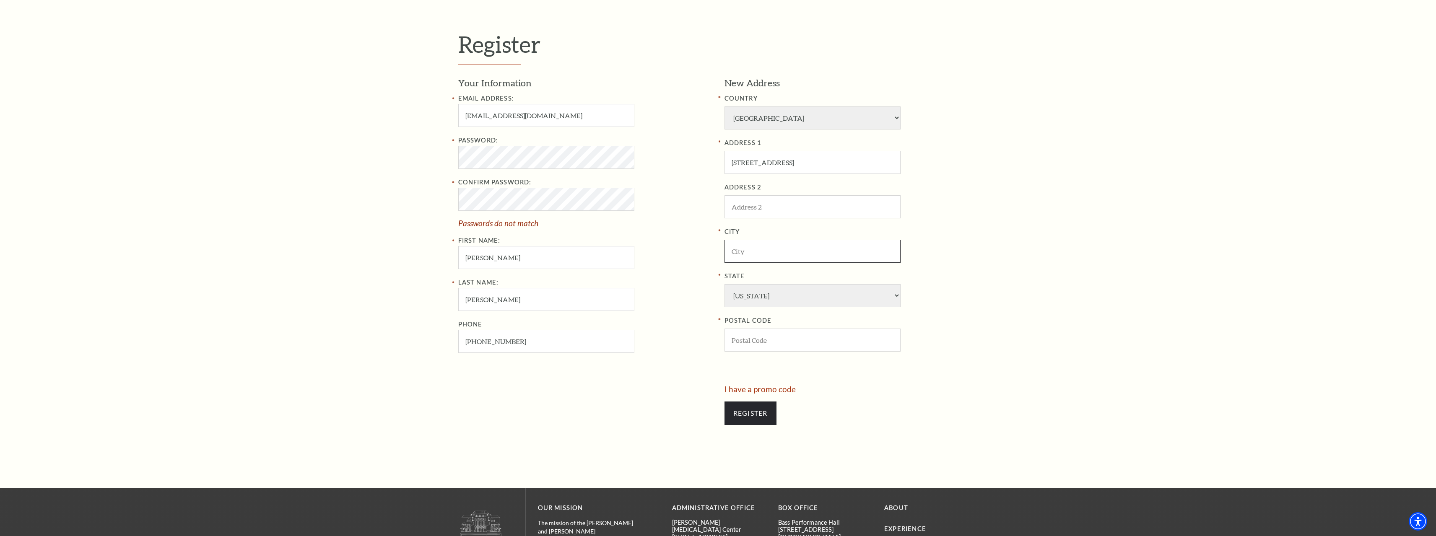
click at [773, 244] on input "City" at bounding box center [812, 251] width 176 height 23
paste input "[GEOGRAPHIC_DATA]"
type input "[GEOGRAPHIC_DATA]"
click at [787, 346] on input "POSTAL CODE" at bounding box center [812, 340] width 176 height 23
paste input "76015"
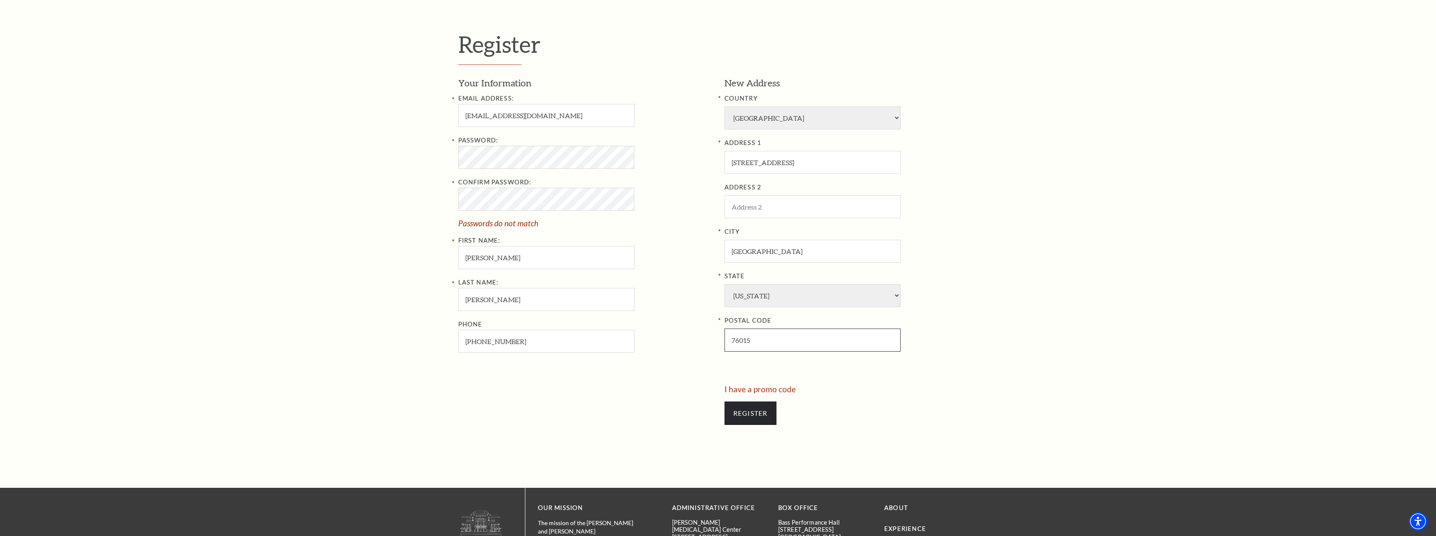
type input "76015"
click at [1019, 350] on div "Register Your Information Email Address: karenrwong33ff@gmail.com Password: Con…" at bounding box center [718, 232] width 1436 height 512
click at [746, 415] on input "Register" at bounding box center [750, 413] width 52 height 23
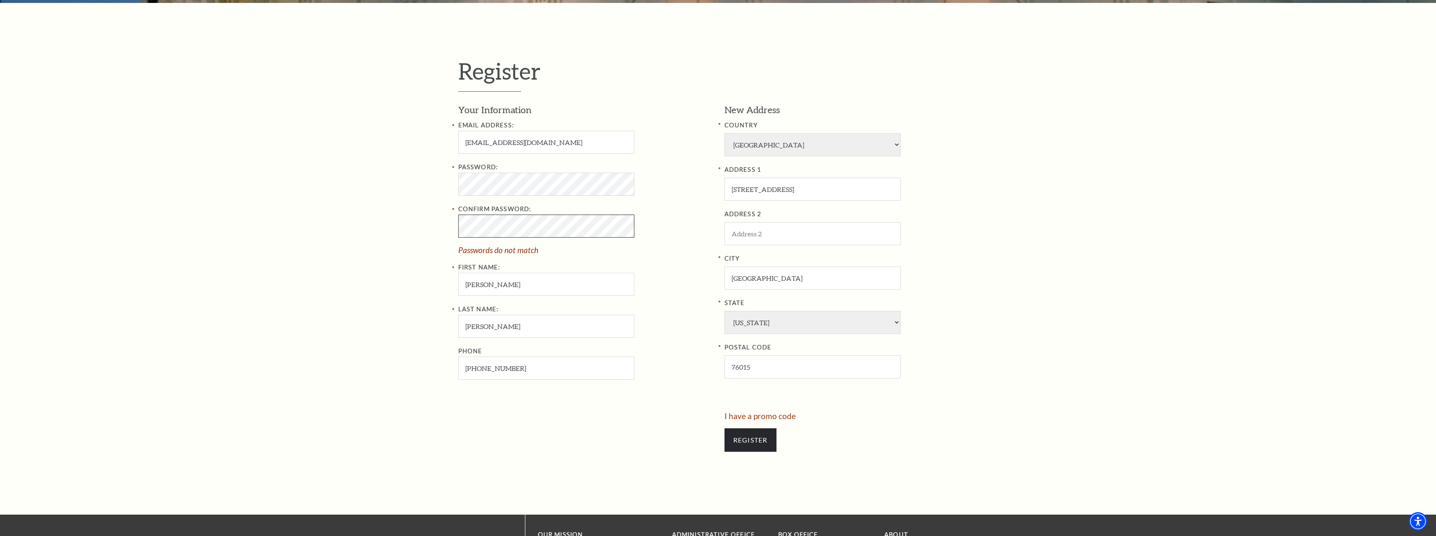
scroll to position [335, 0]
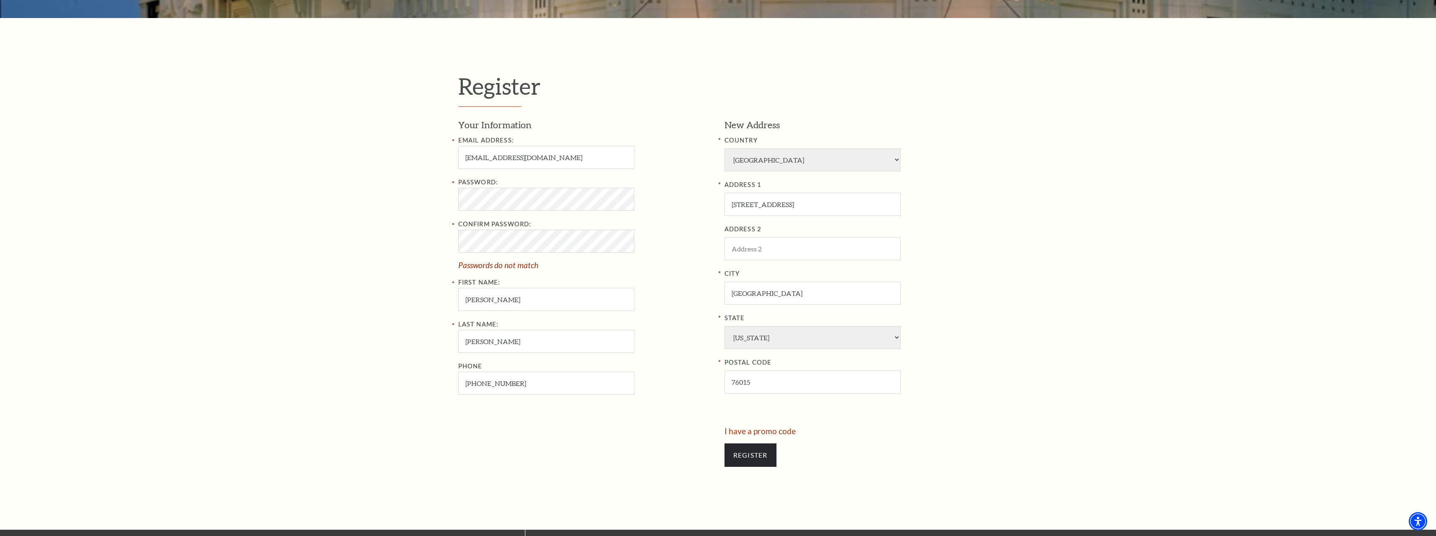
click at [673, 301] on div "Password: Confirm Password: Passwords do not match First Name: Karen" at bounding box center [585, 244] width 254 height 134
click at [309, 200] on div "Register Your Information Email Address: karenrwong33ff@gmail.com Password: Con…" at bounding box center [718, 274] width 1436 height 512
click at [265, 210] on div "Register Your Information Email Address: karenrwong33ff@gmail.com Password: Con…" at bounding box center [718, 274] width 1436 height 512
click at [338, 261] on div "Register Your Information Email Address: karenrwong33ff@gmail.com Password: Con…" at bounding box center [718, 274] width 1436 height 512
click at [752, 455] on input "Register" at bounding box center [750, 454] width 52 height 23
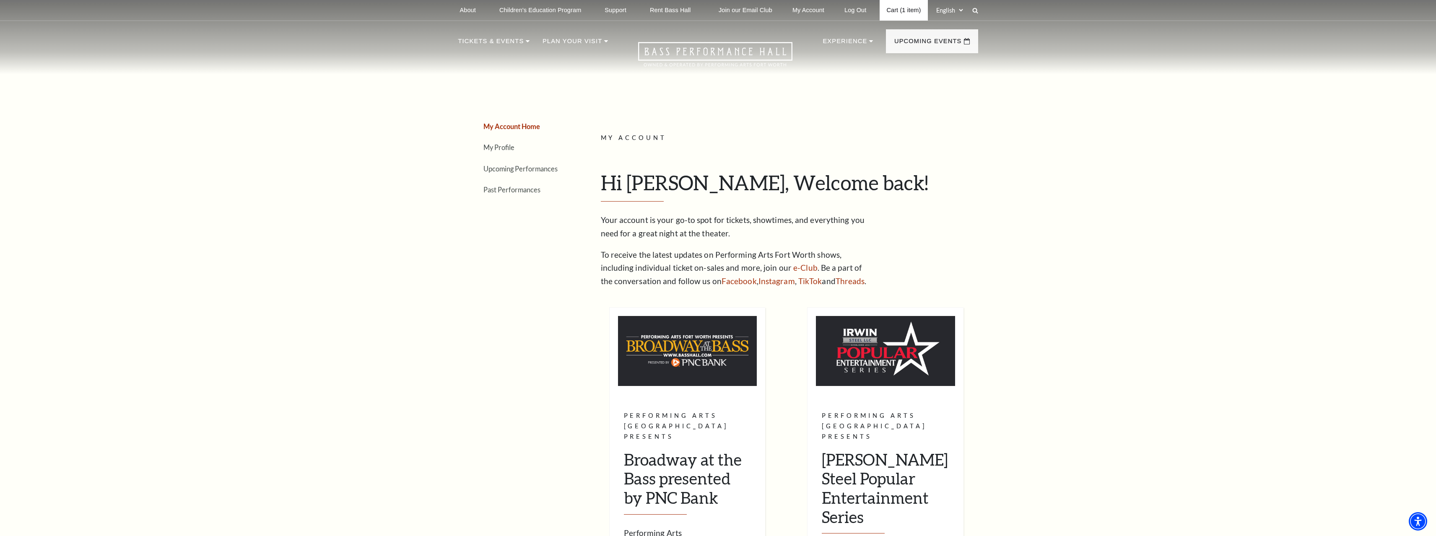
click at [904, 13] on link "Cart (1 item)" at bounding box center [903, 10] width 48 height 21
click at [896, 10] on link "Cart (1 item)" at bounding box center [903, 10] width 48 height 21
click at [899, 12] on link "Cart (1 item)" at bounding box center [903, 10] width 48 height 21
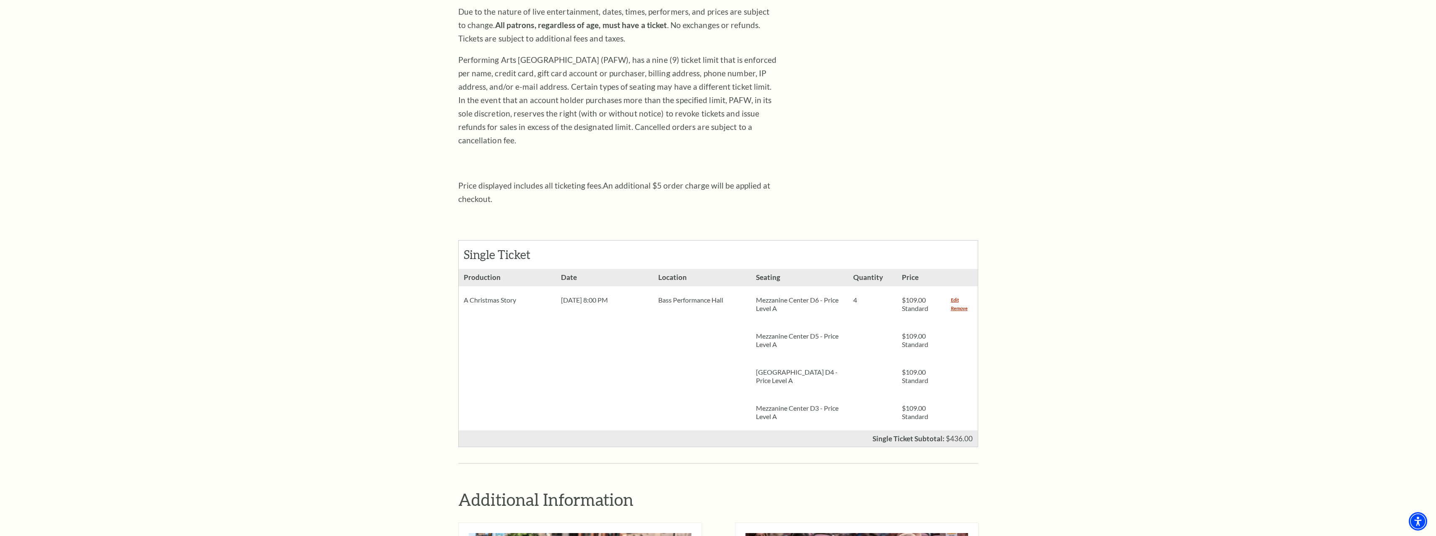
scroll to position [335, 0]
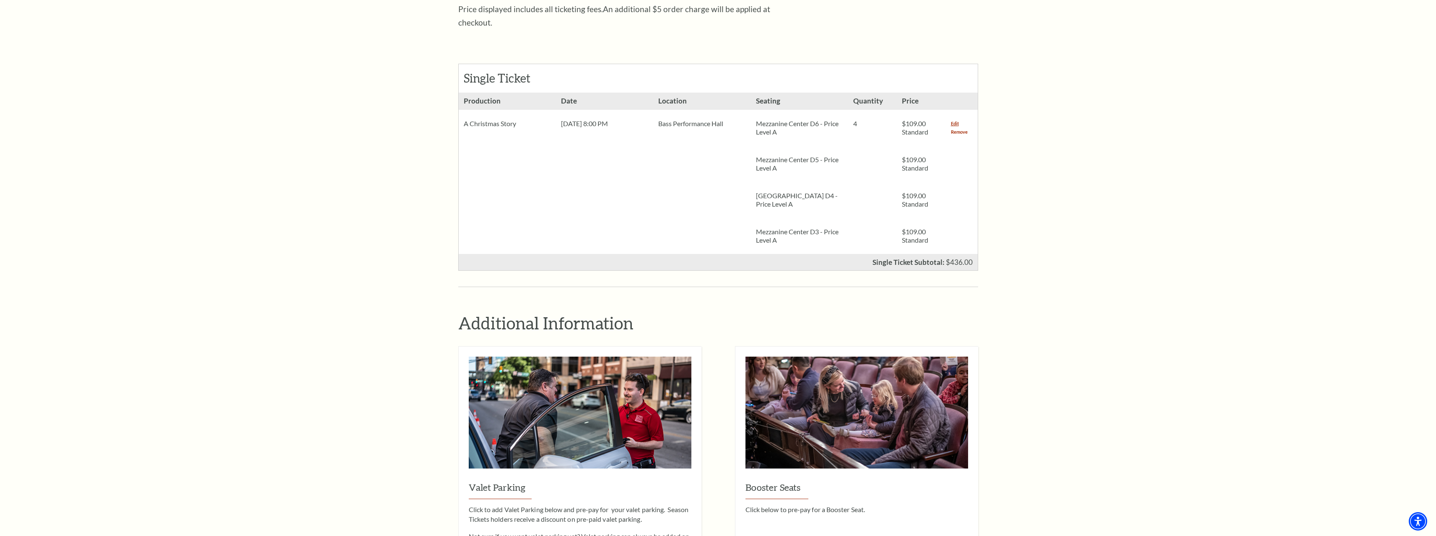
click at [963, 128] on link "Remove" at bounding box center [959, 132] width 17 height 8
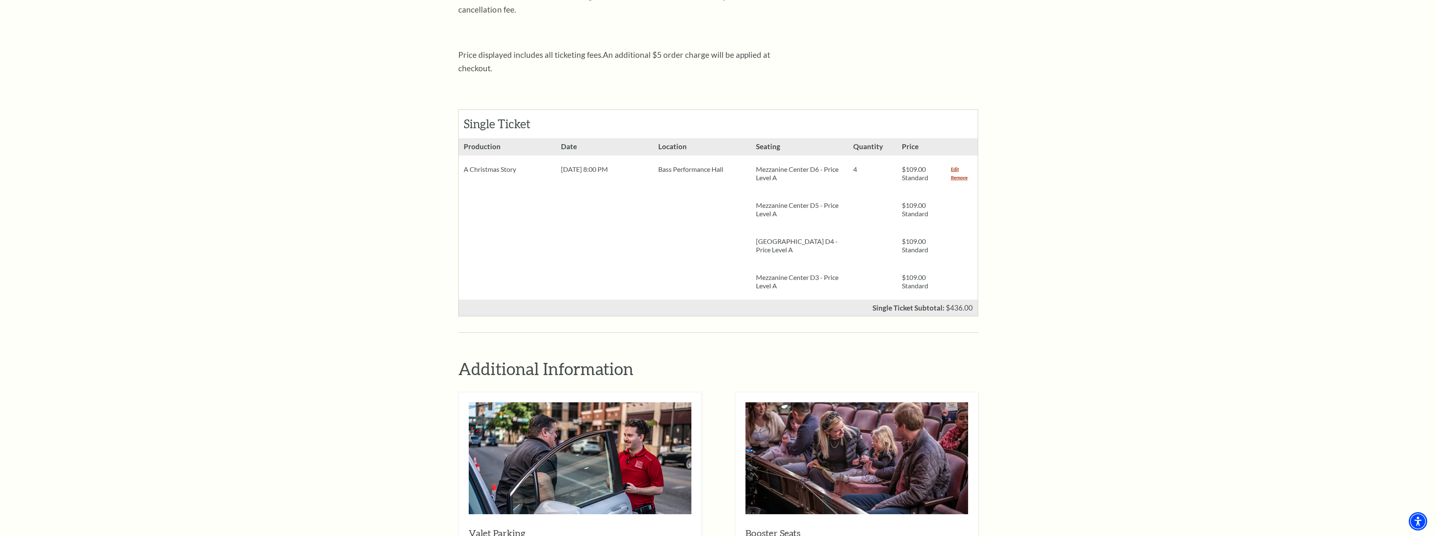
scroll to position [252, 0]
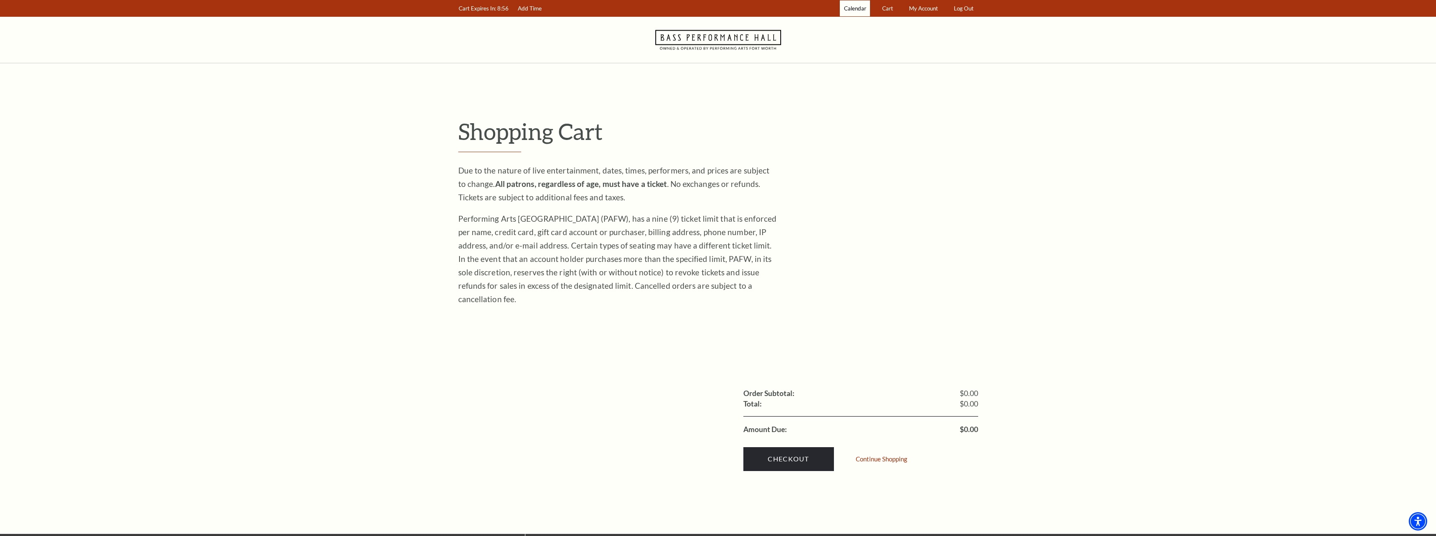
click at [848, 9] on span "Calendar" at bounding box center [855, 8] width 22 height 7
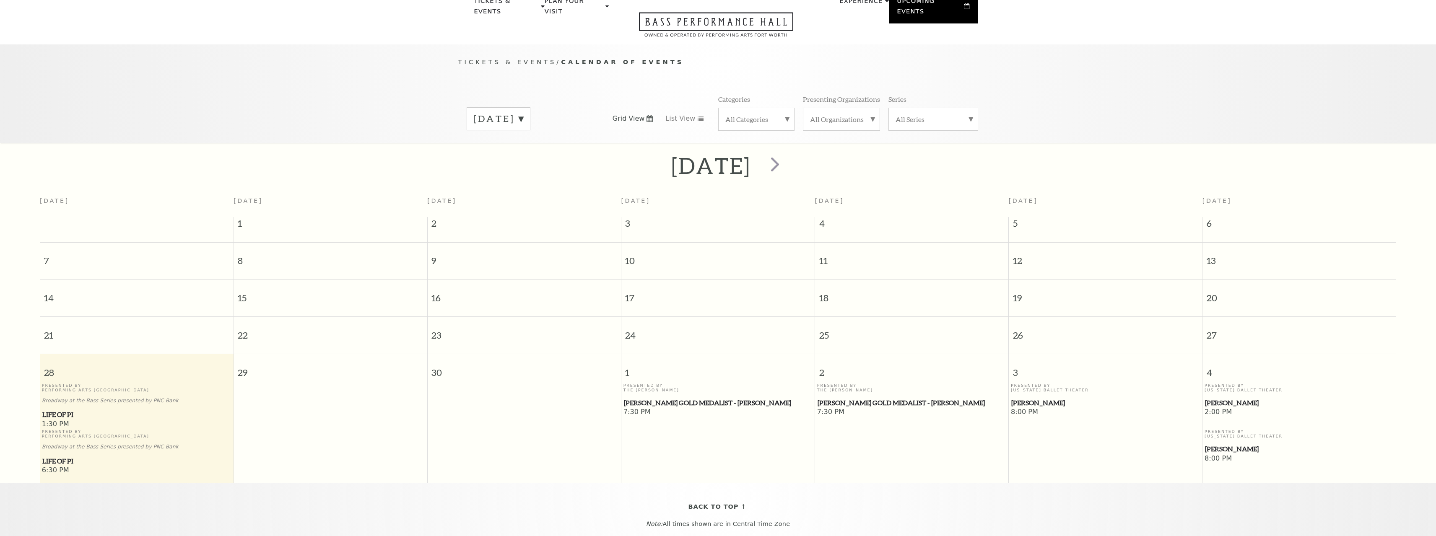
scroll to position [74, 0]
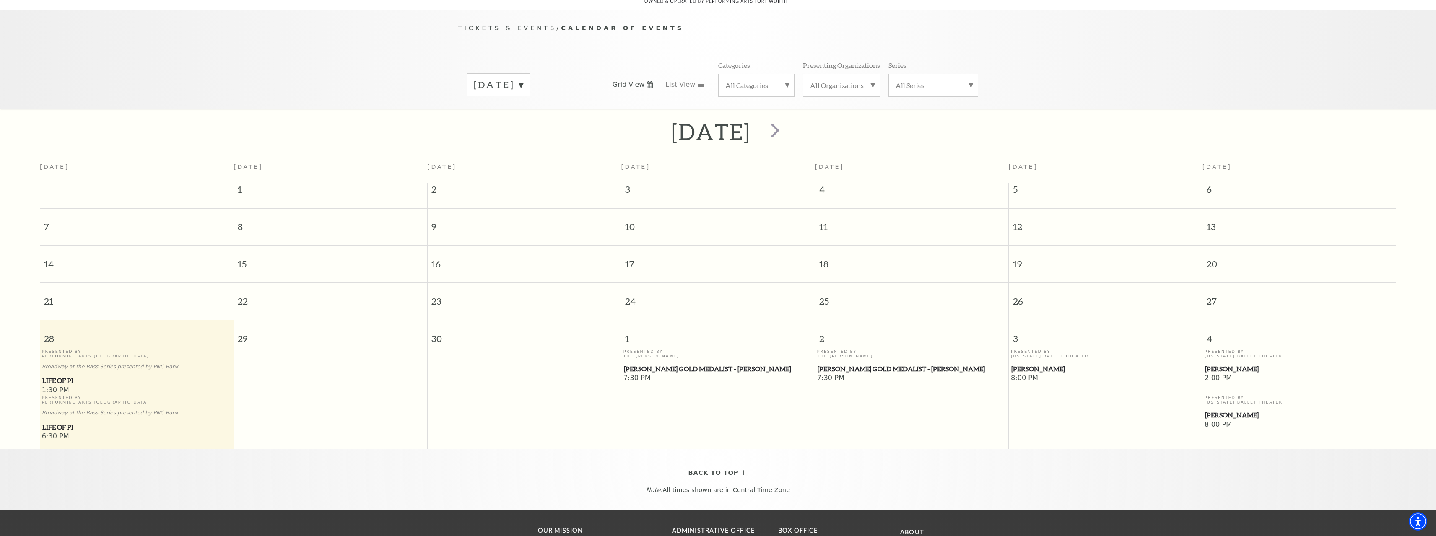
click at [523, 78] on label "[DATE]" at bounding box center [498, 84] width 49 height 13
click at [511, 129] on label "[DATE]" at bounding box center [498, 138] width 49 height 18
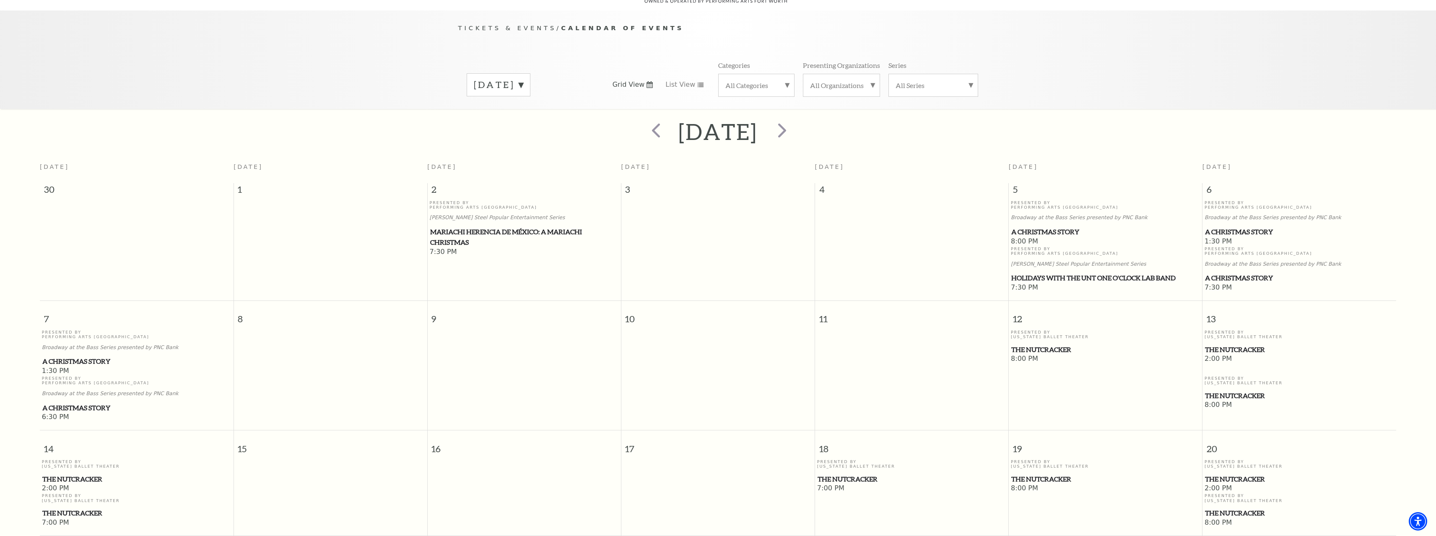
click at [1268, 70] on div "Tickets & Events / Calendar of Events [DATE] Grid View List View Categories All…" at bounding box center [718, 59] width 1436 height 99
click at [1027, 227] on span "A Christmas Story" at bounding box center [1105, 232] width 189 height 10
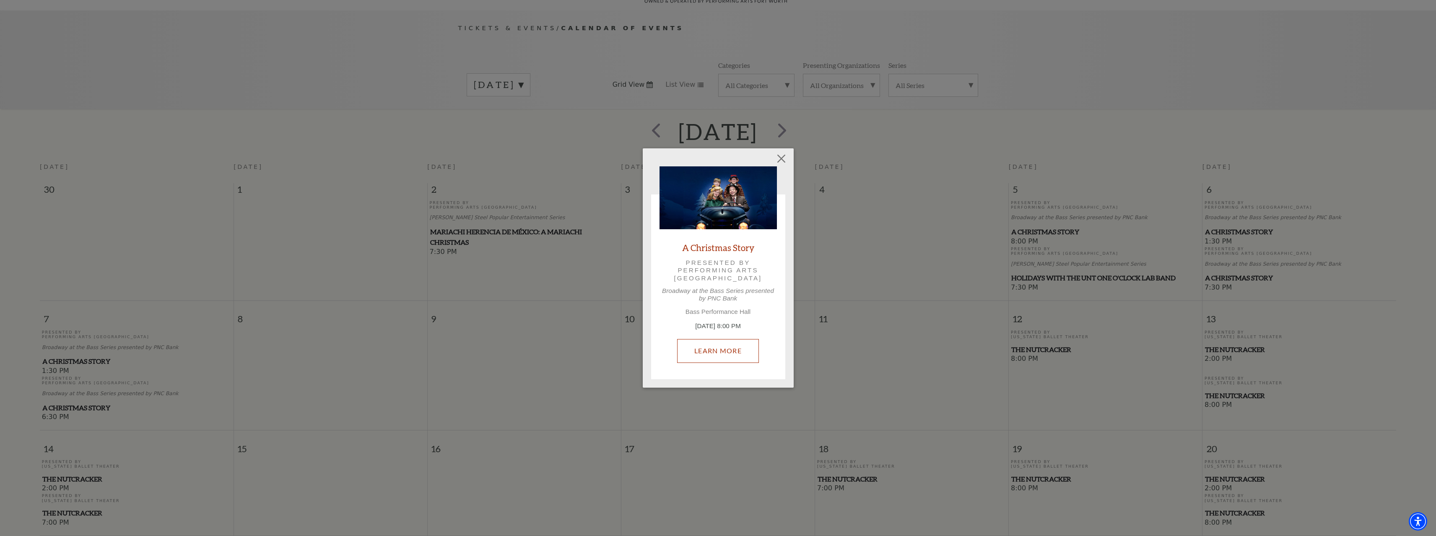
click at [703, 355] on link "Learn More" at bounding box center [718, 350] width 82 height 23
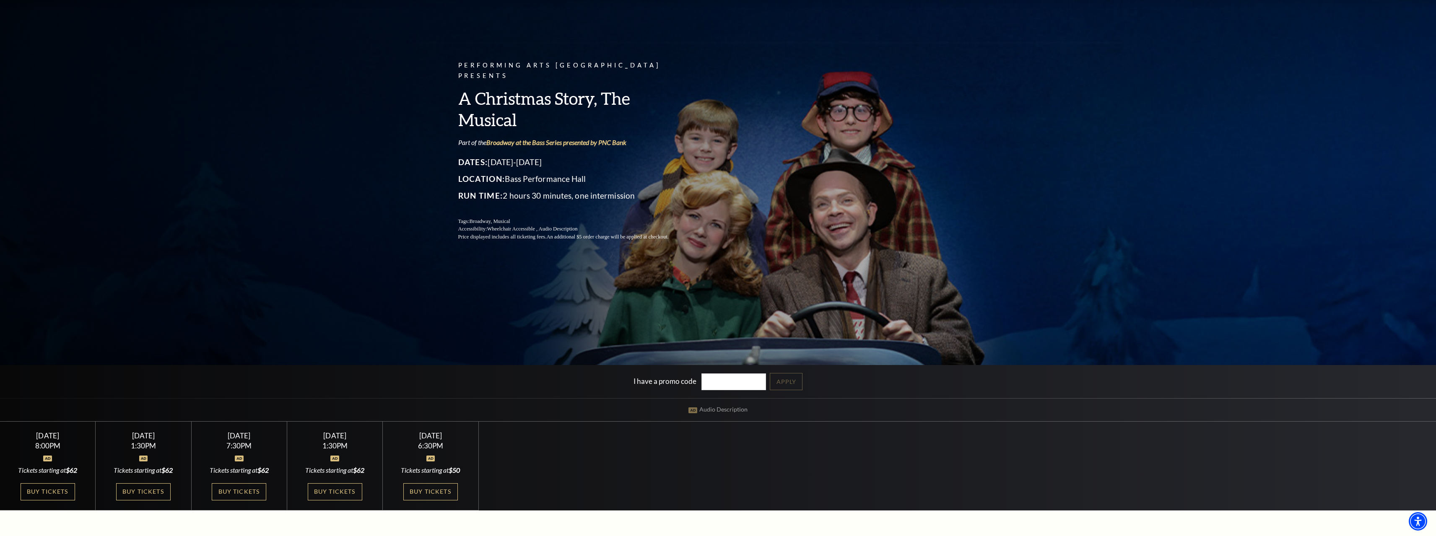
scroll to position [210, 0]
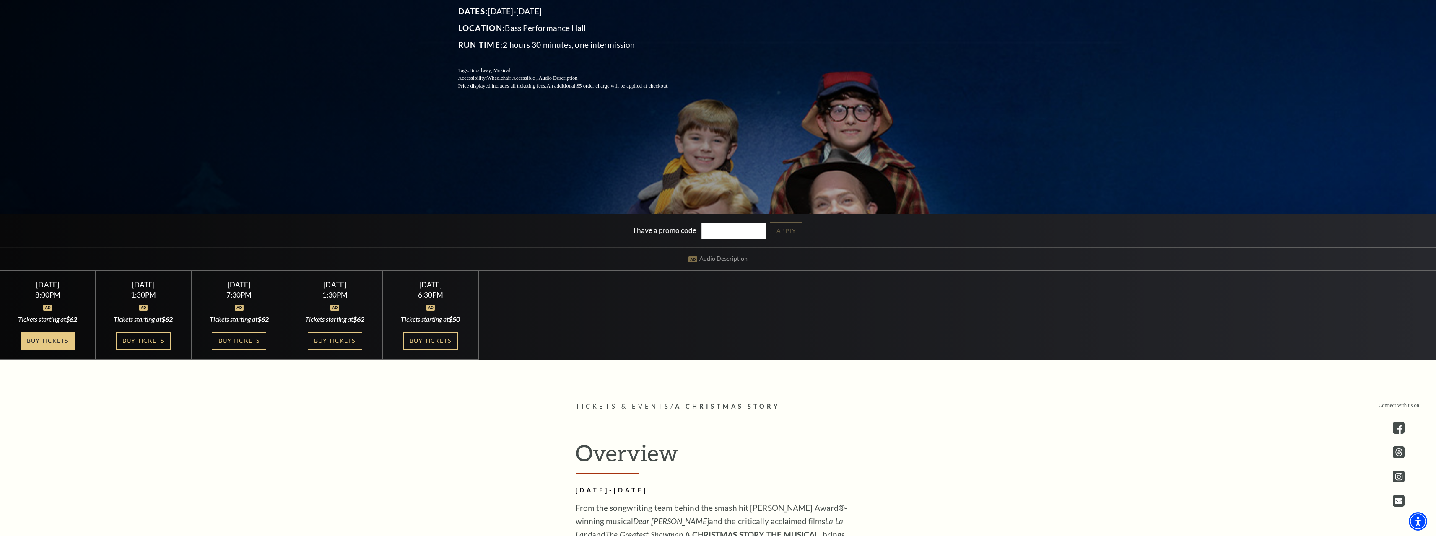
click at [55, 340] on link "Buy Tickets" at bounding box center [48, 340] width 54 height 17
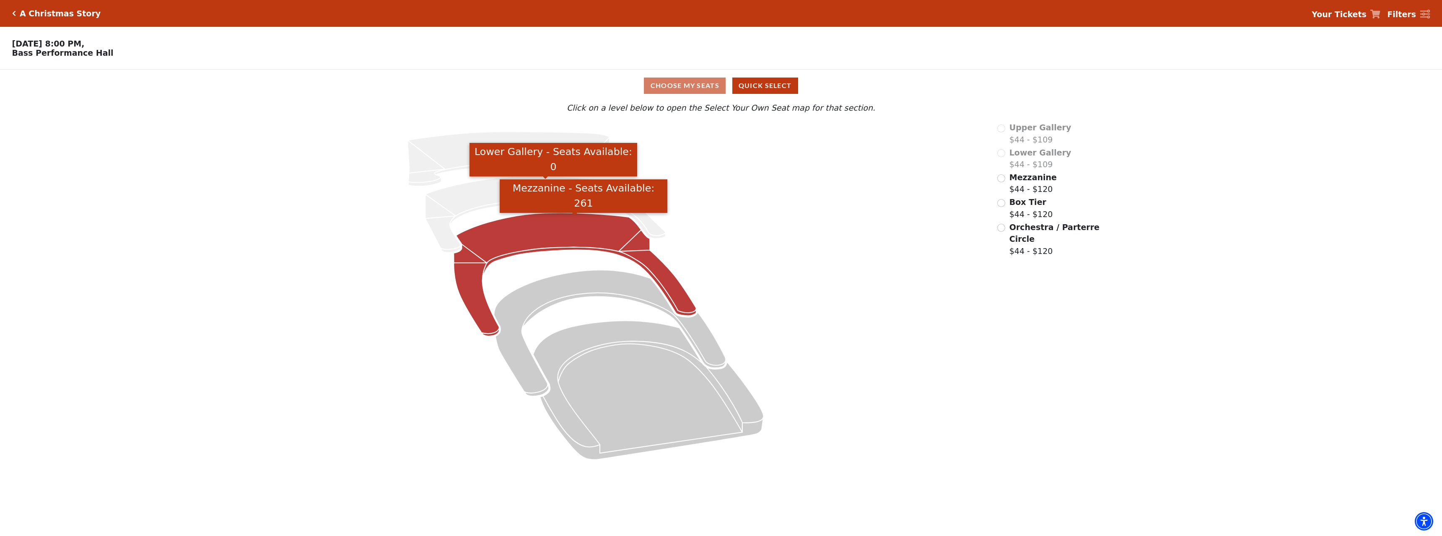
click at [599, 227] on icon "Mezzanine - Seats Available: 261" at bounding box center [575, 274] width 243 height 123
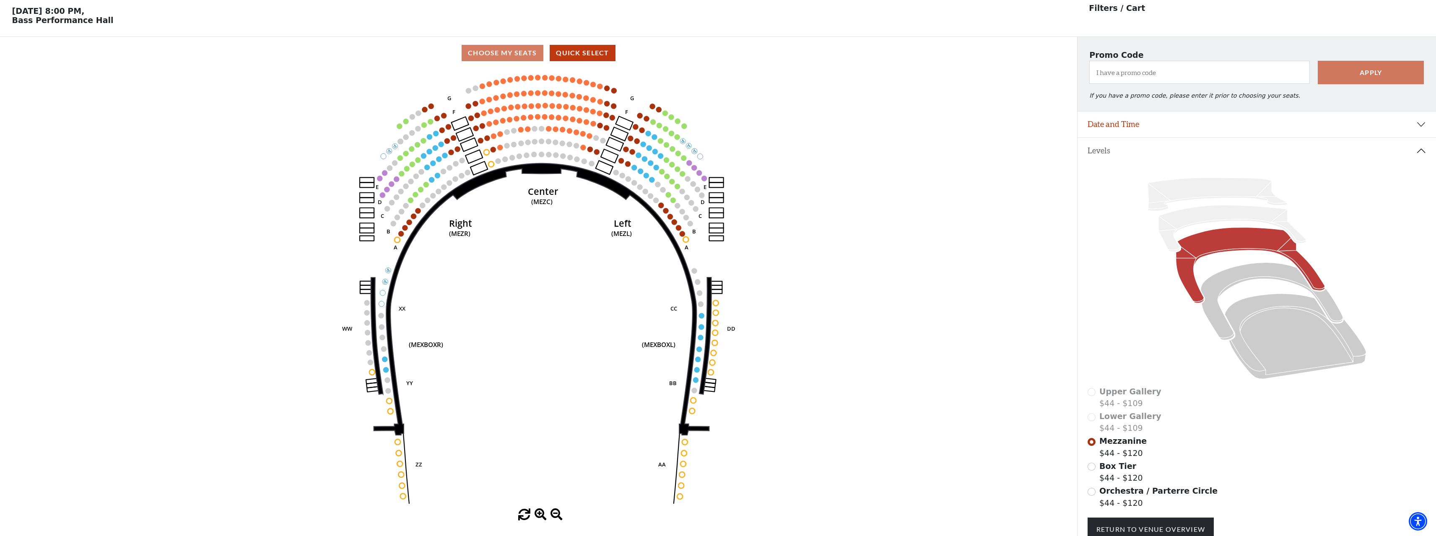
scroll to position [39, 0]
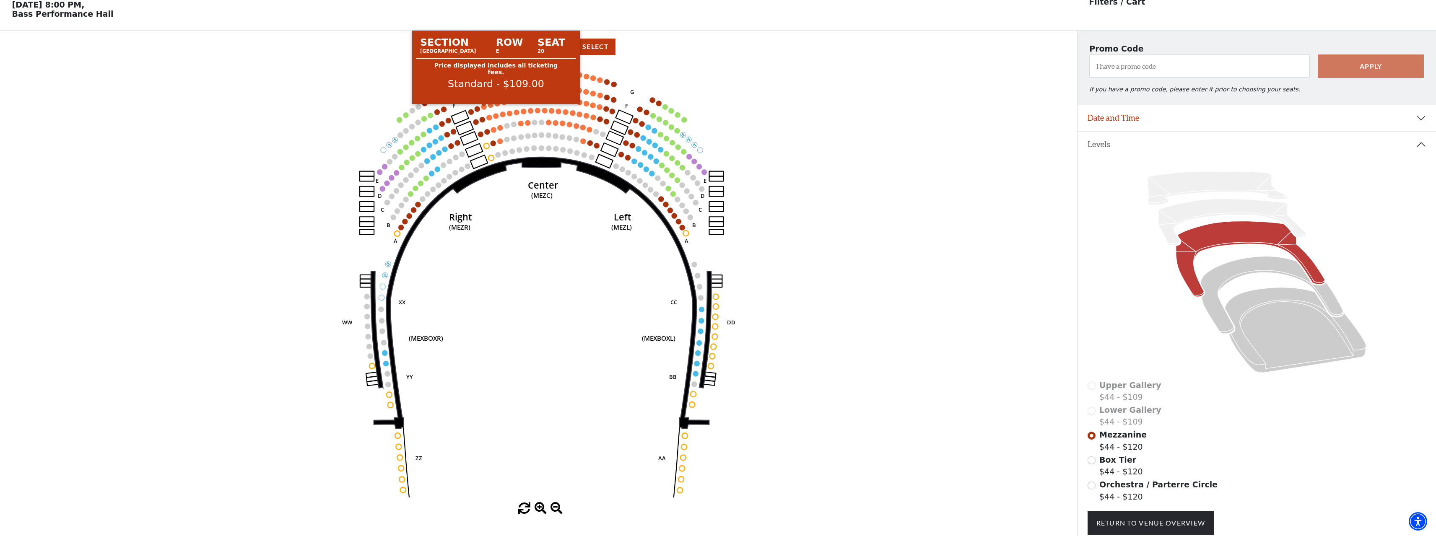
click at [486, 109] on circle at bounding box center [483, 106] width 5 height 5
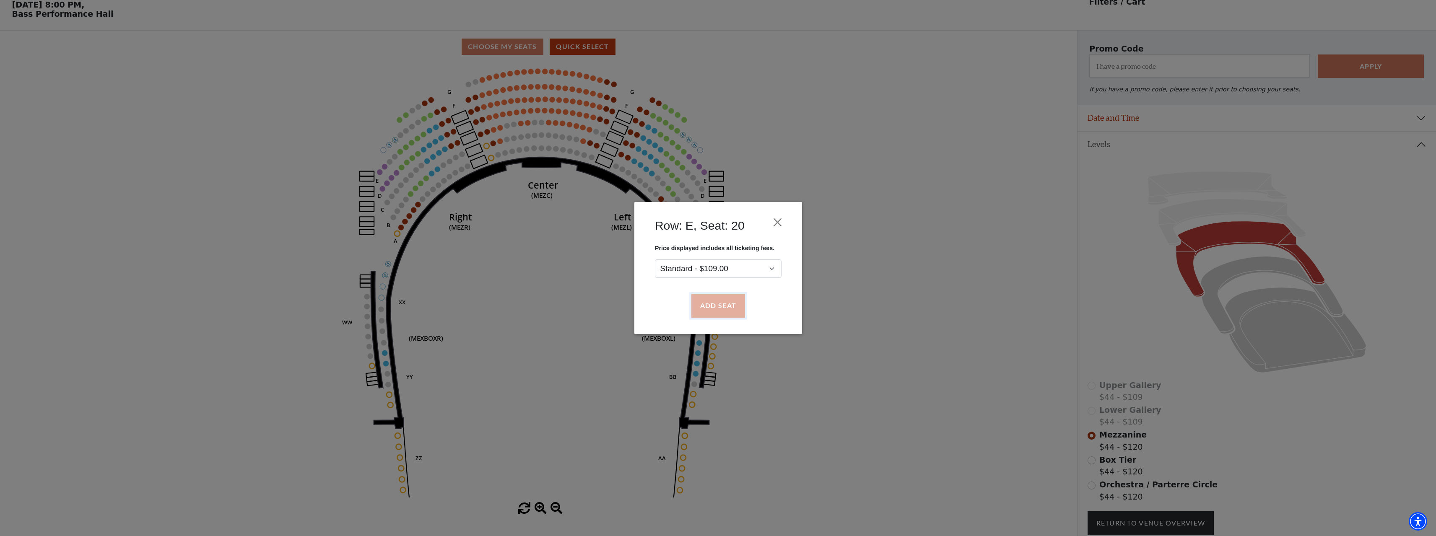
click at [718, 306] on button "Add Seat" at bounding box center [718, 305] width 54 height 23
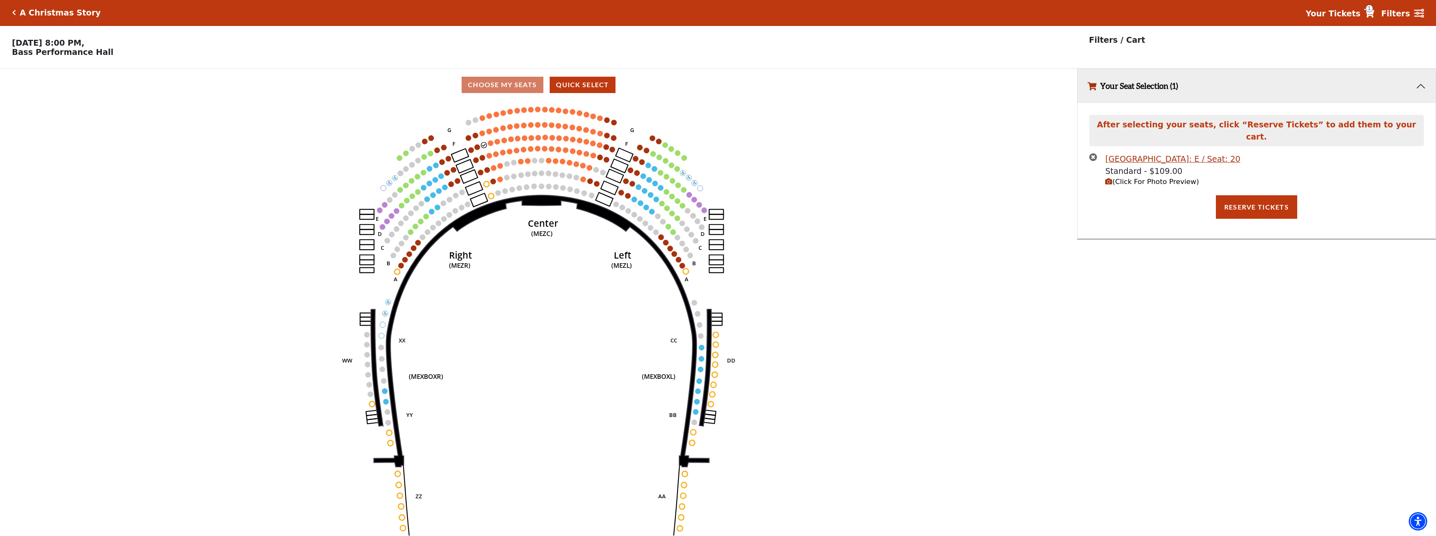
scroll to position [0, 0]
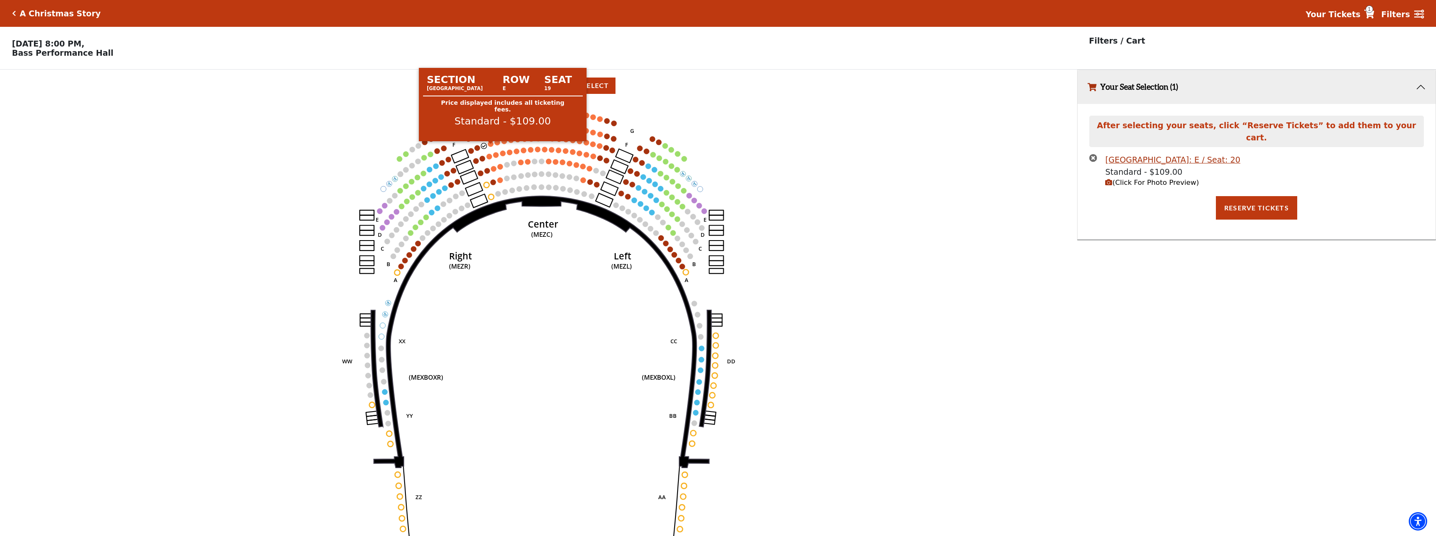
click at [490, 147] on circle at bounding box center [490, 143] width 5 height 5
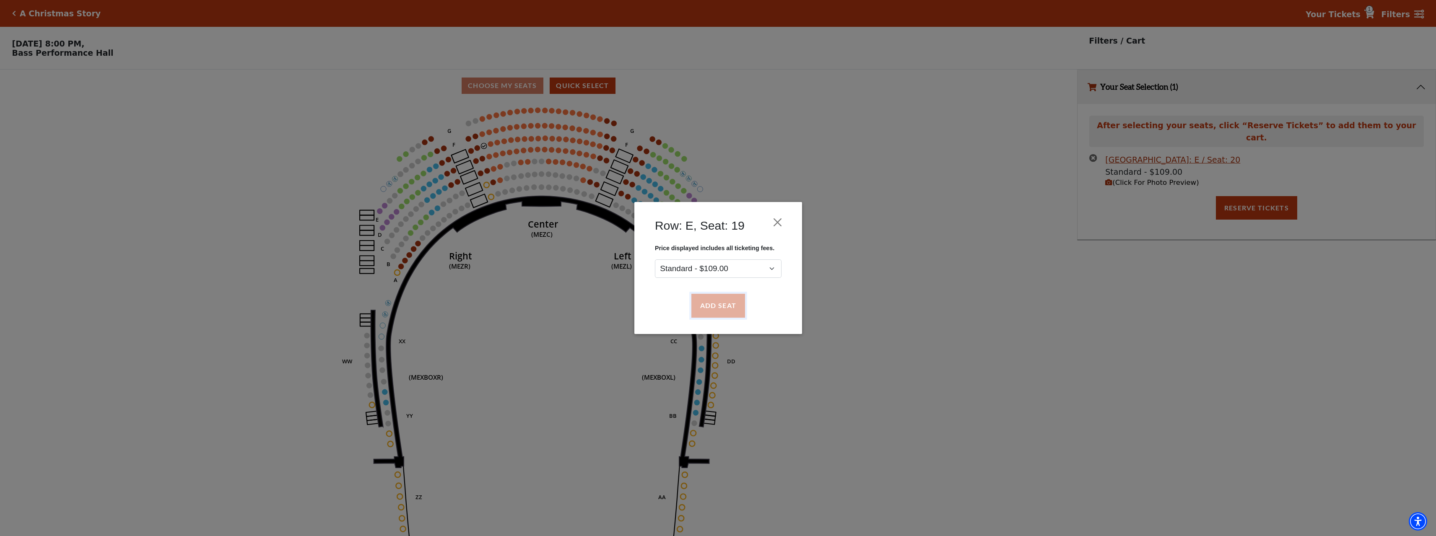
click at [717, 312] on button "Add Seat" at bounding box center [718, 305] width 54 height 23
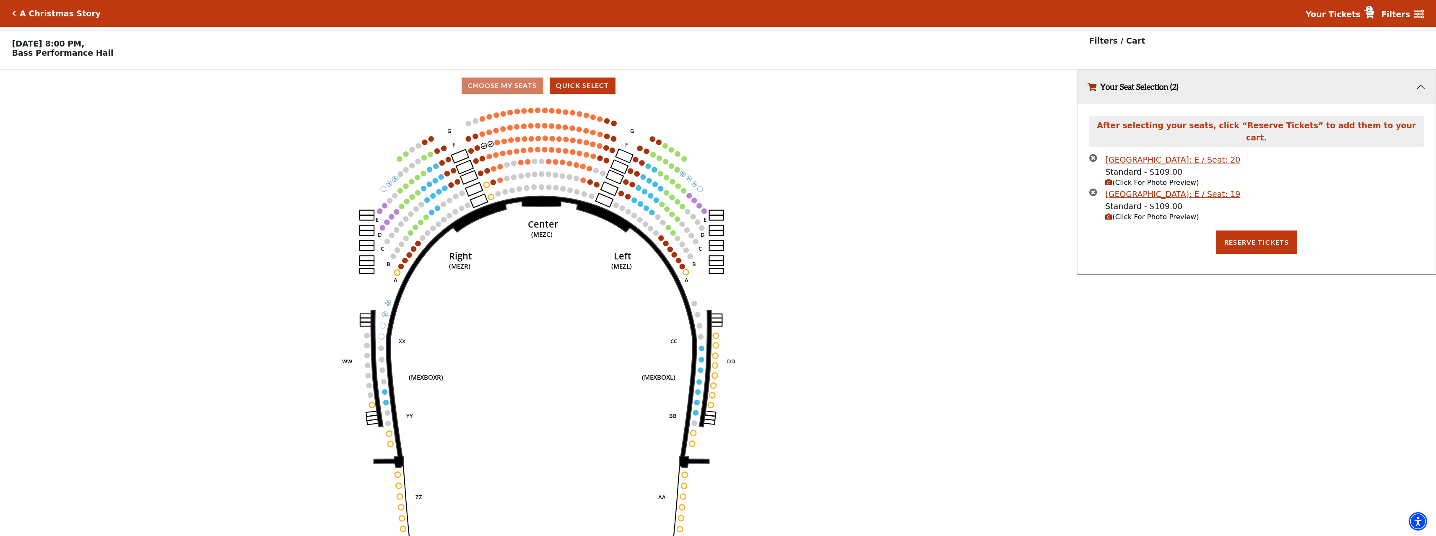
click at [500, 146] on icon "Center (MEZC) Right (MEZR) Left (MEZL) (MEXBOXR) (MEXBOXL) XX WW CC DD YY BB ZZ…" at bounding box center [538, 322] width 969 height 440
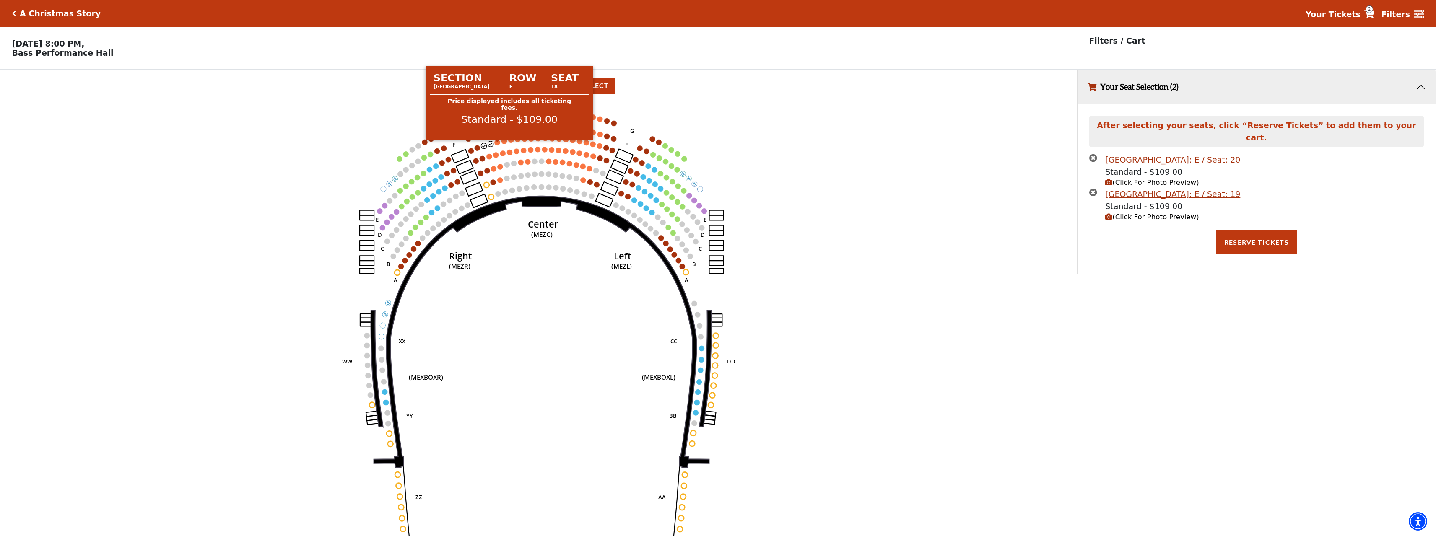
click at [497, 145] on circle at bounding box center [497, 142] width 5 height 5
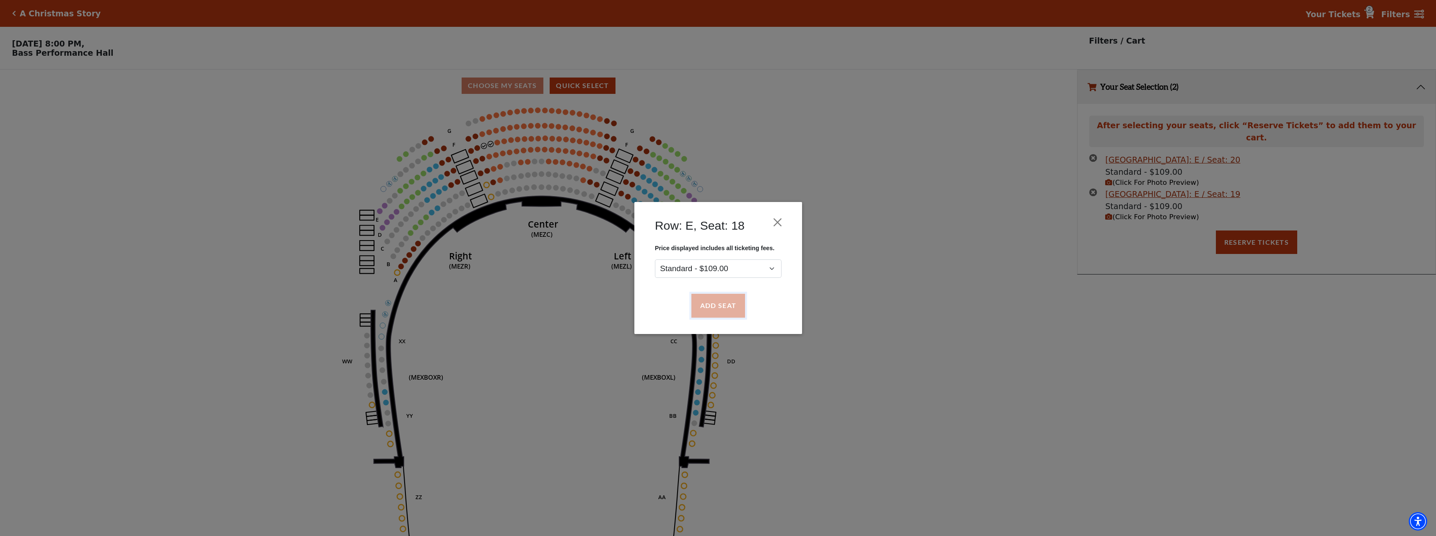
click at [707, 298] on button "Add Seat" at bounding box center [718, 305] width 54 height 23
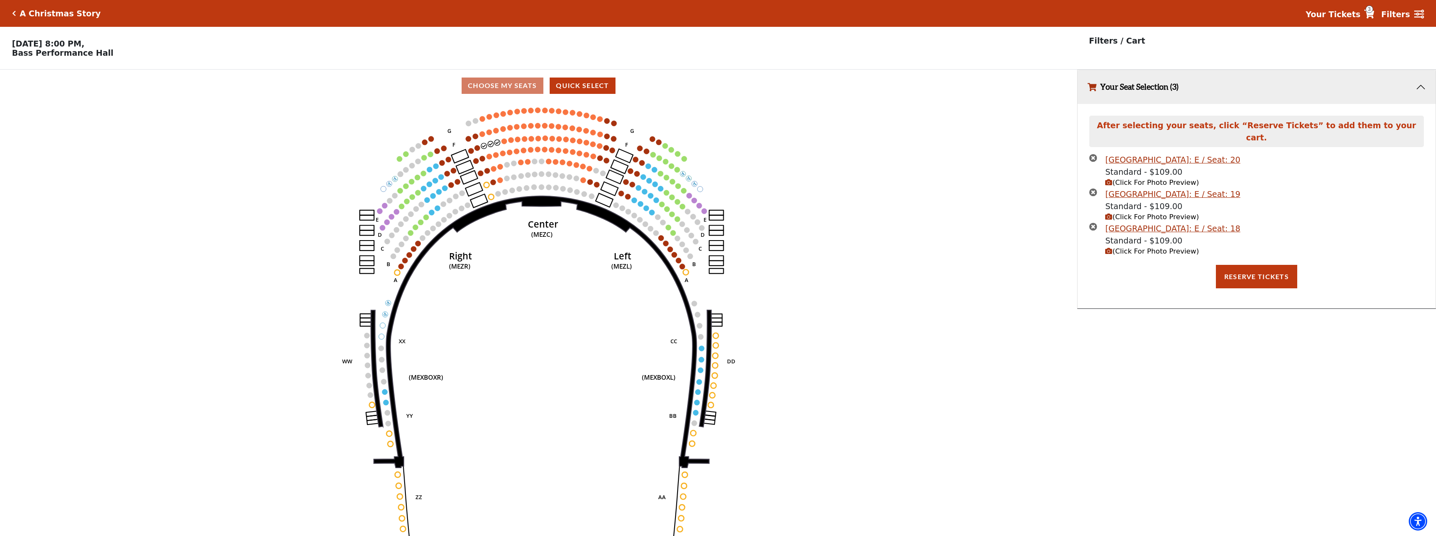
click at [502, 144] on use "Seat Selected" at bounding box center [504, 141] width 6 height 6
click at [503, 144] on circle at bounding box center [503, 140] width 5 height 5
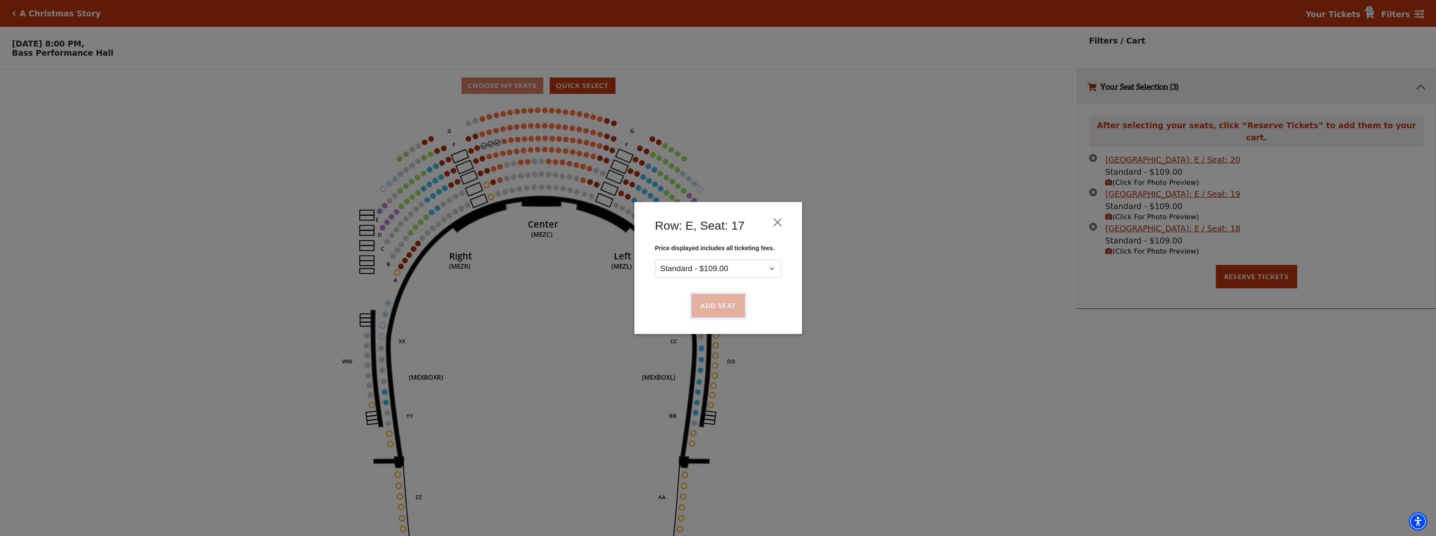
click at [710, 304] on button "Add Seat" at bounding box center [718, 305] width 54 height 23
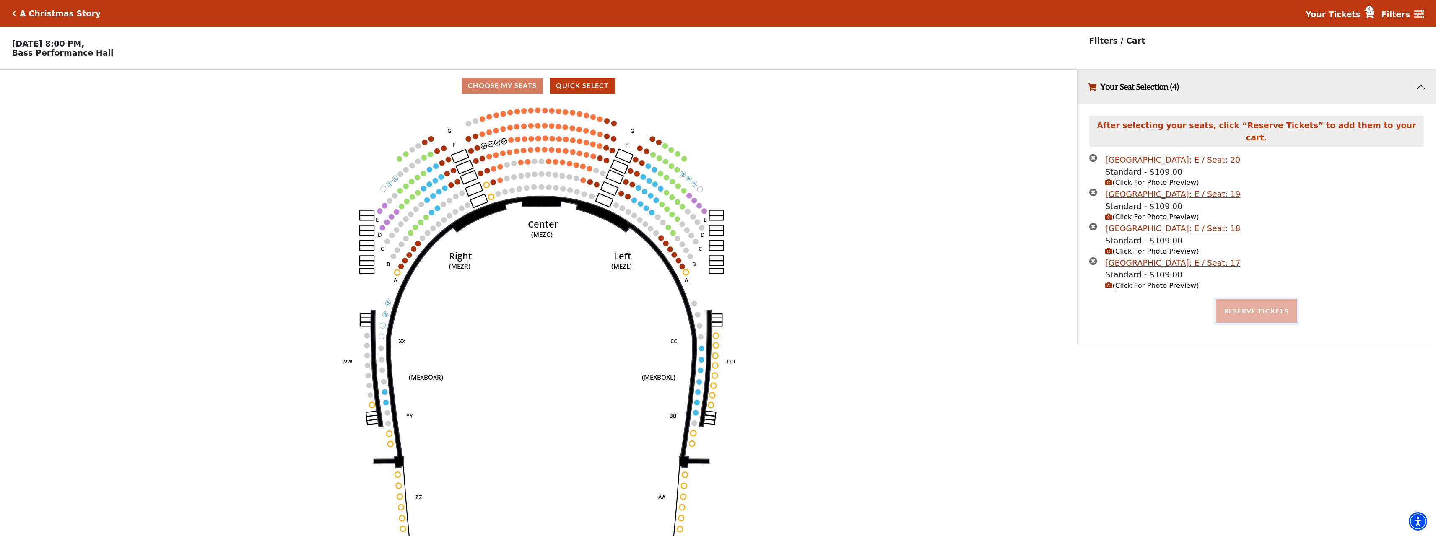
click at [1247, 303] on button "Reserve Tickets" at bounding box center [1256, 310] width 81 height 23
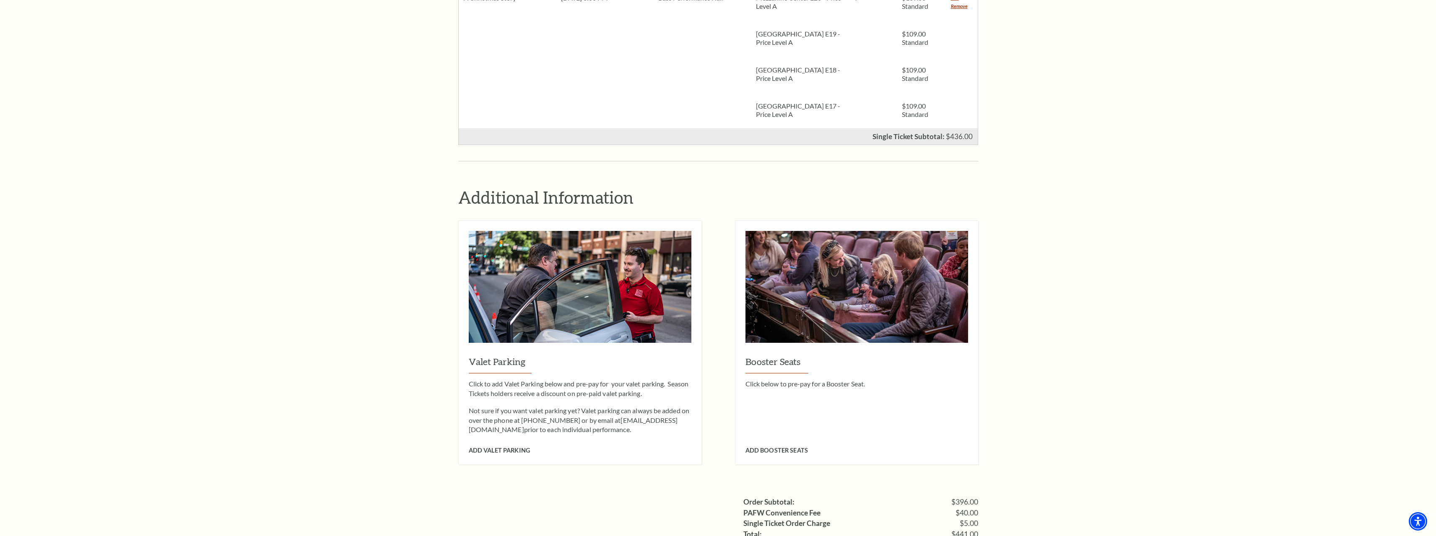
scroll to position [671, 0]
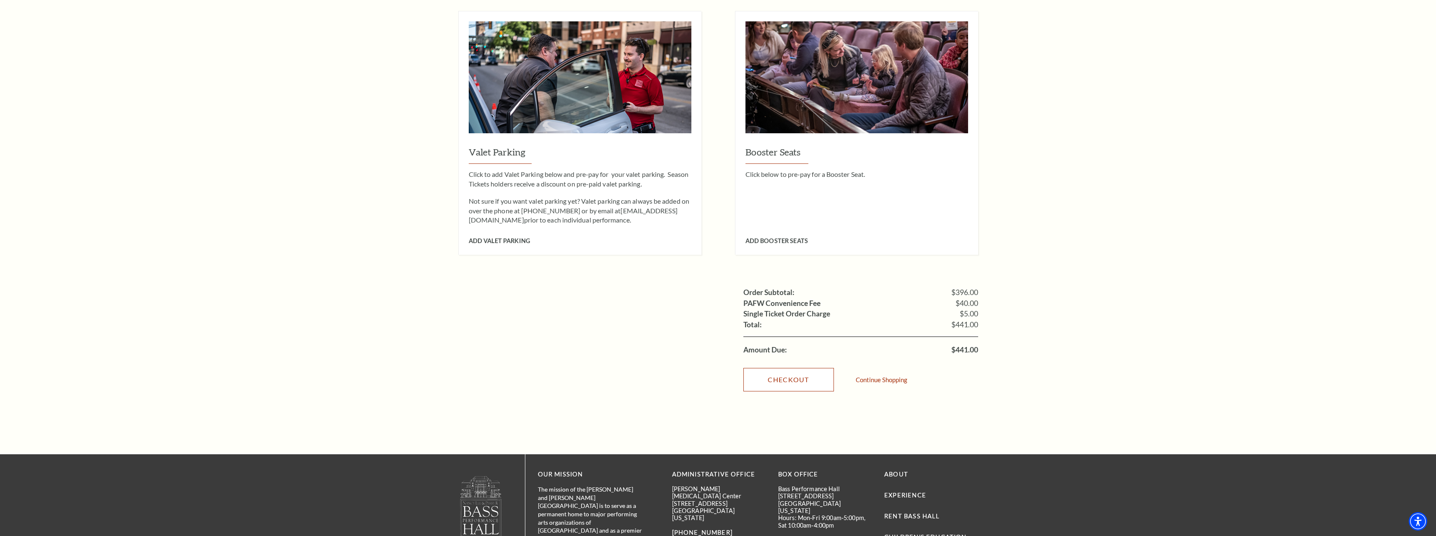
click at [780, 368] on link "Checkout" at bounding box center [788, 379] width 91 height 23
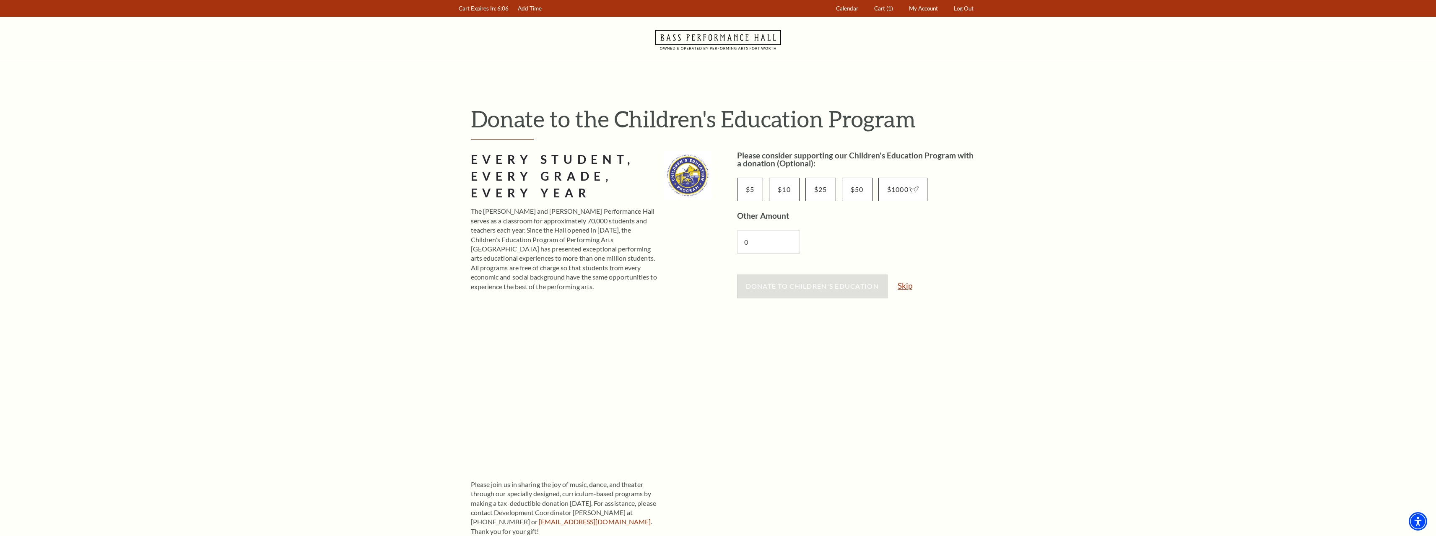
click at [907, 284] on link "Skip" at bounding box center [904, 286] width 15 height 8
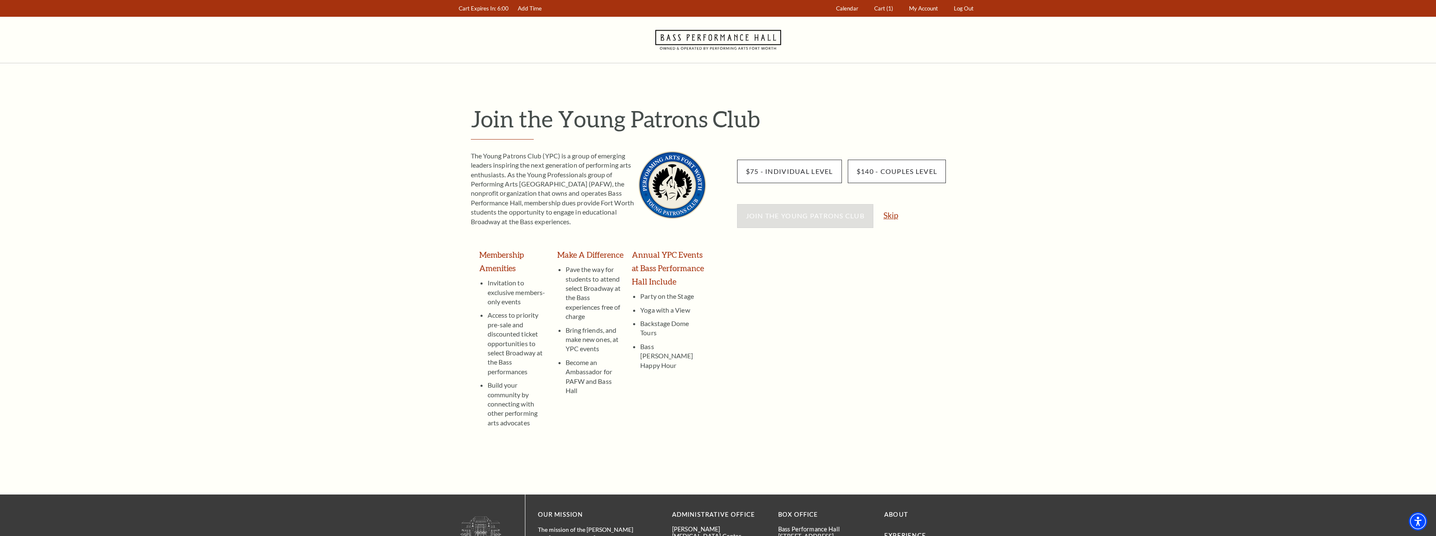
click at [898, 219] on link "Skip" at bounding box center [890, 215] width 15 height 8
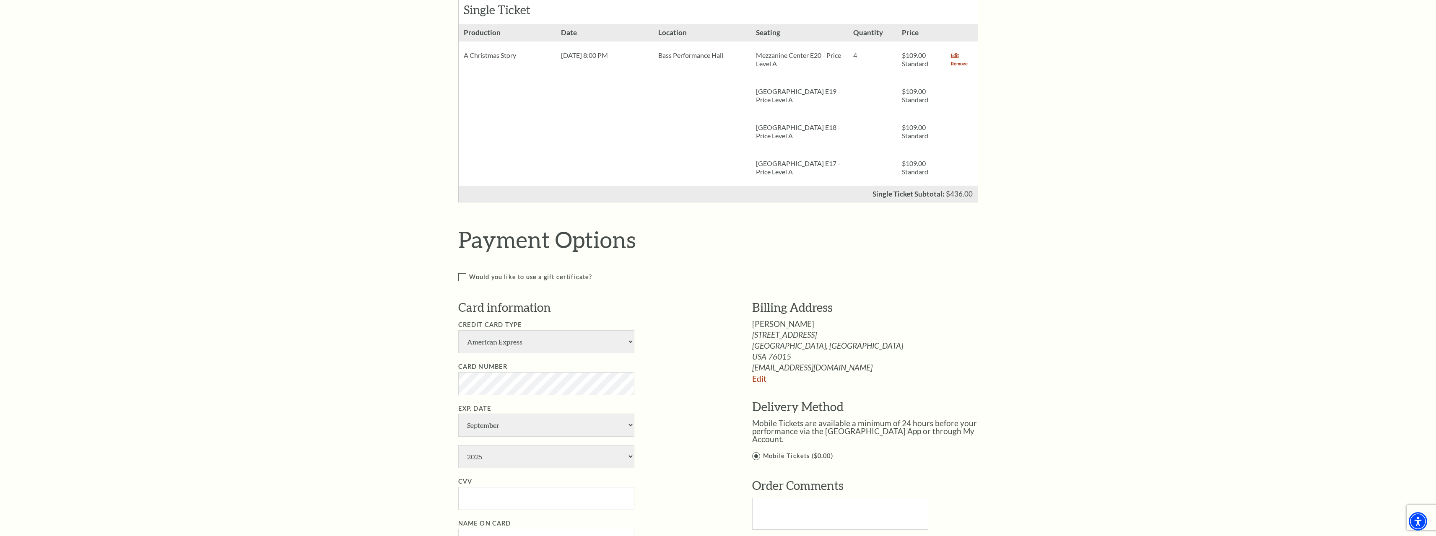
scroll to position [377, 0]
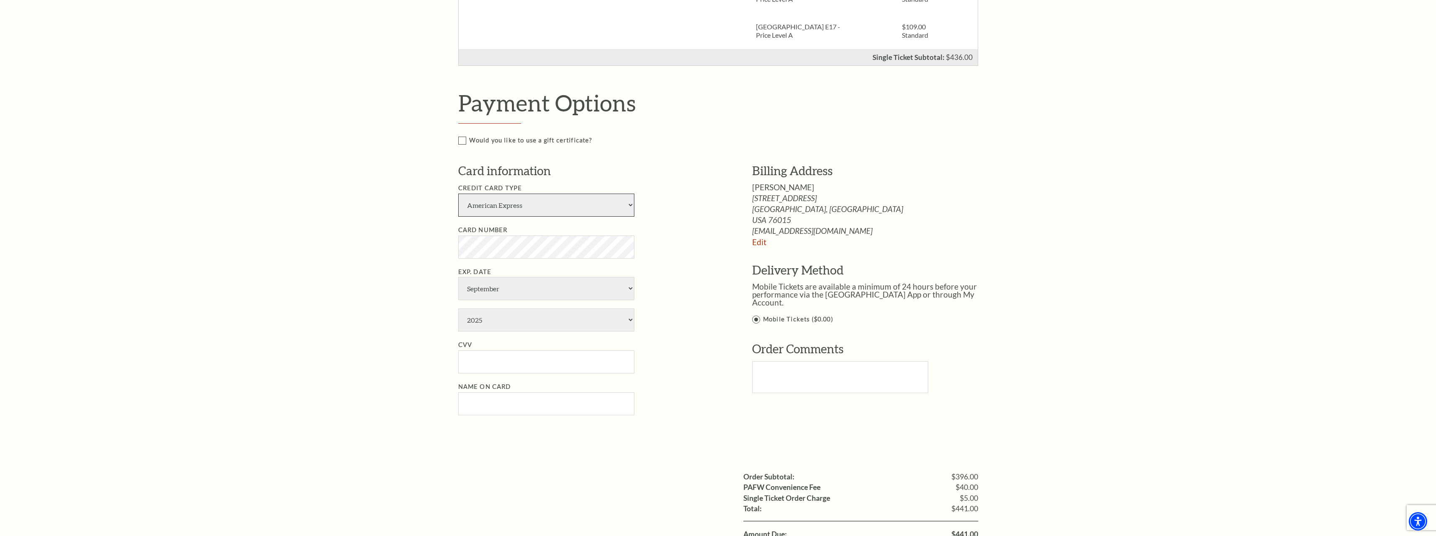
click at [518, 200] on select "American Express Visa Master Card Discover" at bounding box center [546, 205] width 176 height 23
select select "24"
click at [458, 194] on select "American Express Visa Master Card Discover" at bounding box center [546, 205] width 176 height 23
click at [509, 286] on select "January February March April May June July August September October November De…" at bounding box center [546, 288] width 176 height 23
select select "3"
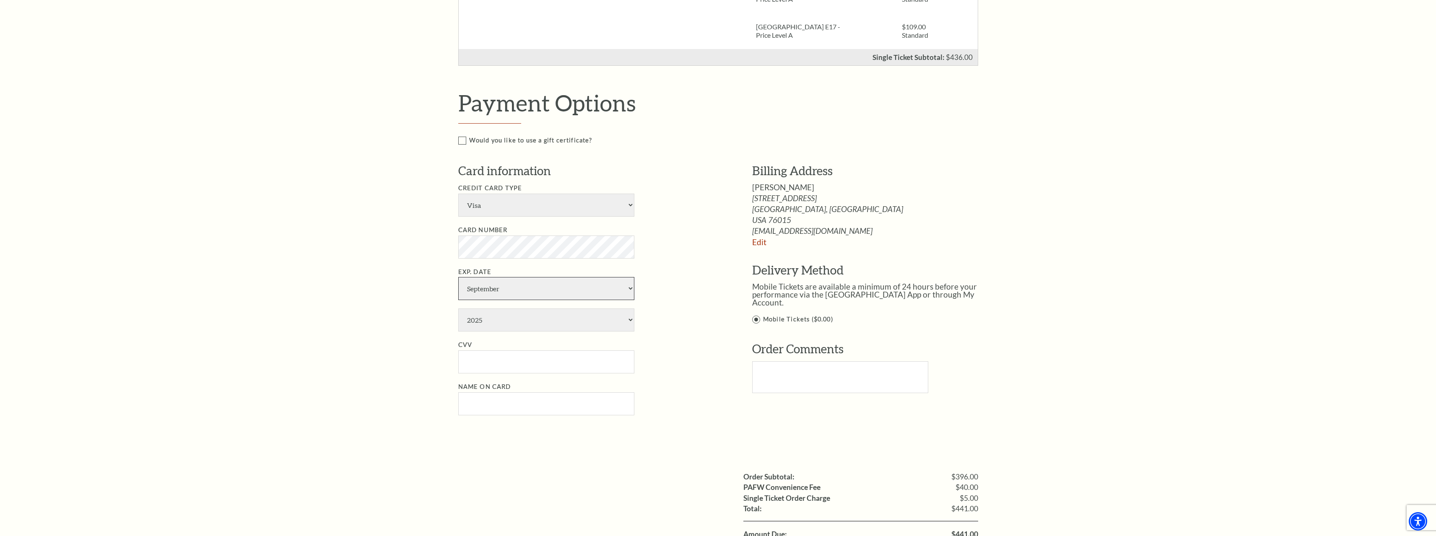
click at [458, 277] on select "January February March April May June July August September October November De…" at bounding box center [546, 288] width 176 height 23
click at [493, 320] on select "2025 2026 2027 2028 2029 2030 2031 2032 2033 2034" at bounding box center [546, 320] width 176 height 23
select select "2032"
click at [458, 309] on select "2025 2026 2027 2028 2029 2030 2031 2032 2033 2034" at bounding box center [546, 320] width 176 height 23
click at [506, 356] on input "CVV" at bounding box center [546, 361] width 176 height 23
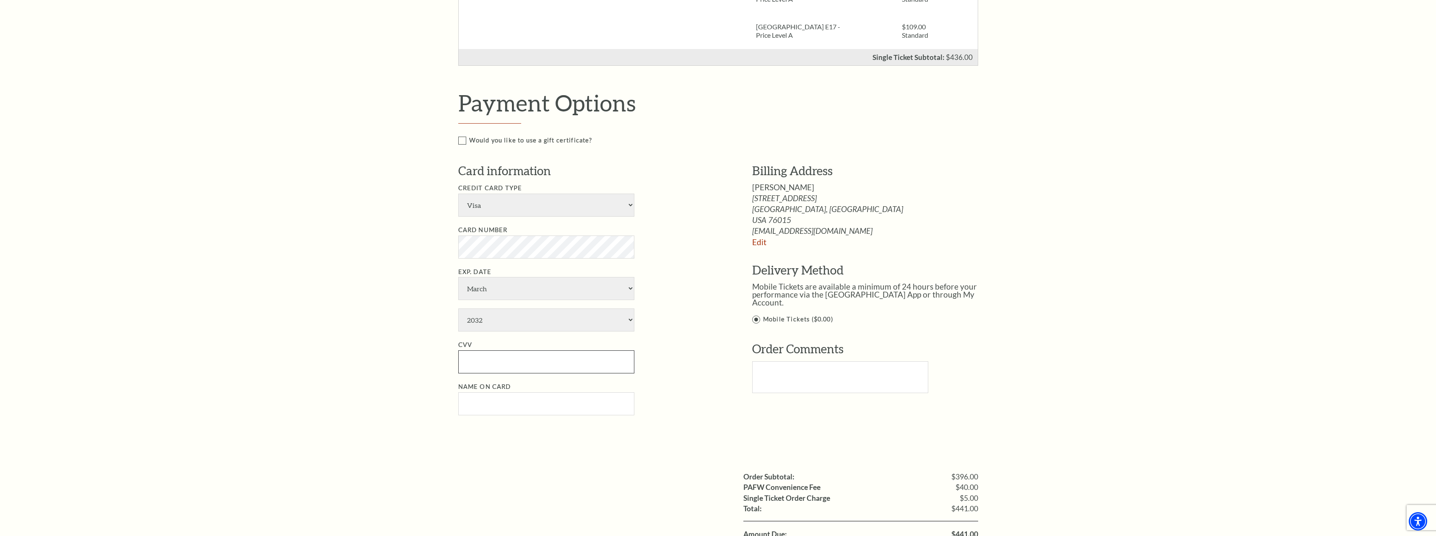
paste input "388"
type input "388"
click at [486, 403] on input "Name on Card" at bounding box center [546, 403] width 176 height 23
paste input "[PERSON_NAME]"
type input "[PERSON_NAME]"
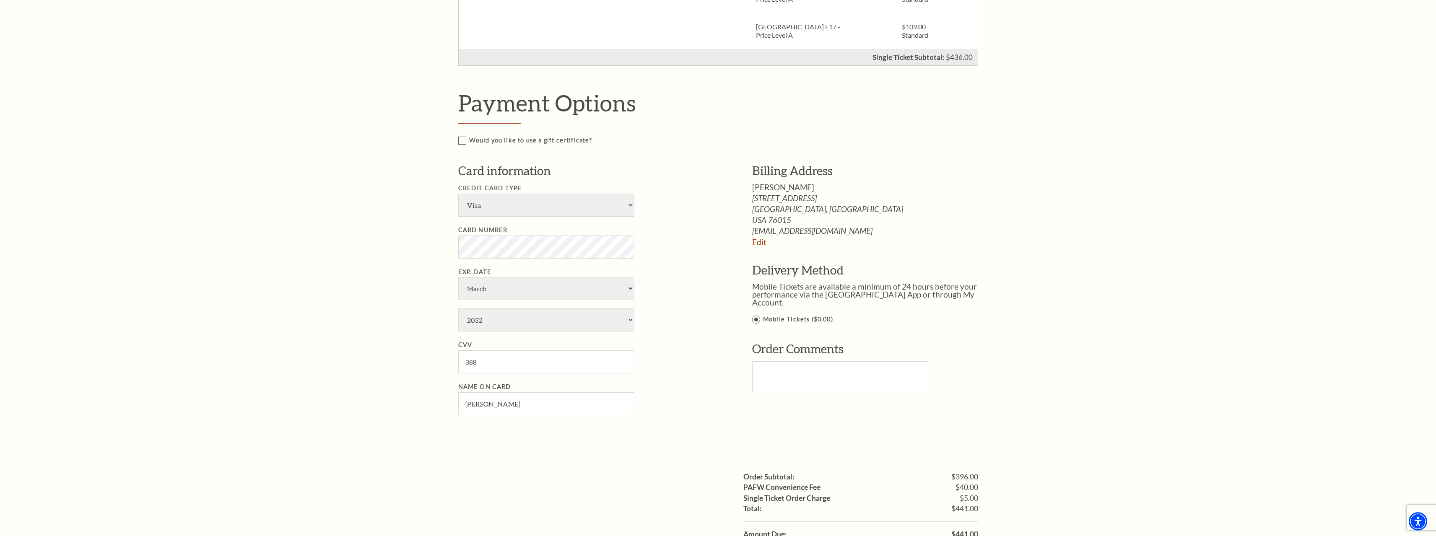
click at [231, 452] on div "Notice × Tickets cannot be removed during a Ticket Exchange. Choose Start Over …" at bounding box center [718, 198] width 1436 height 1024
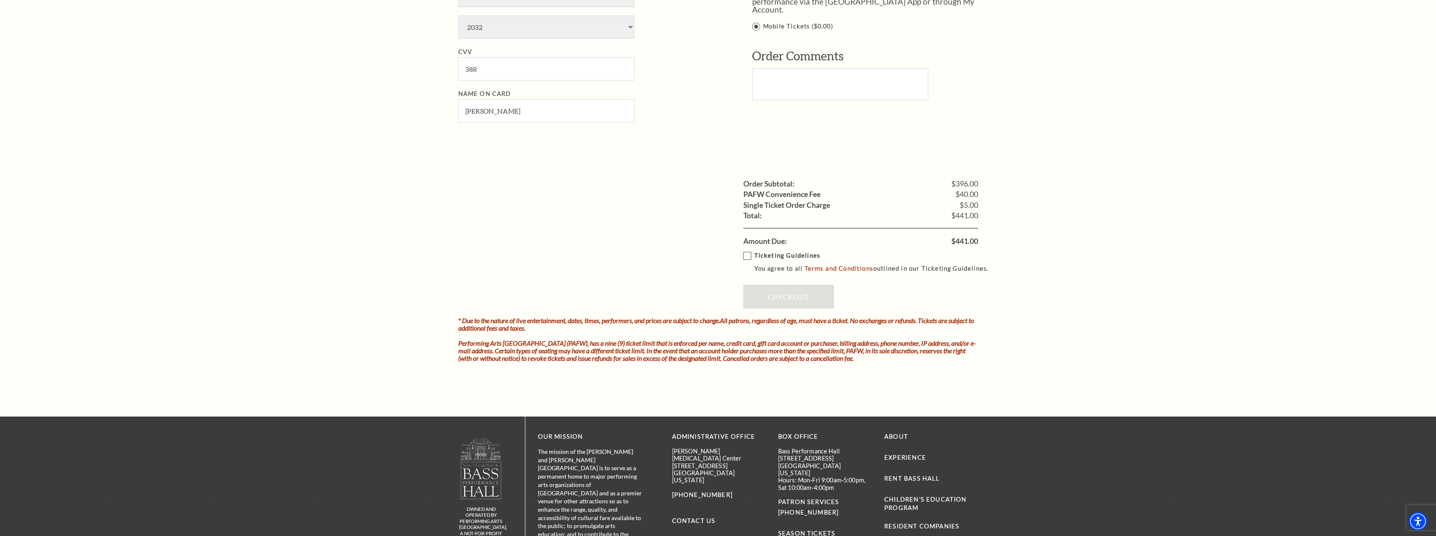
scroll to position [671, 0]
click at [743, 252] on label "Ticketing Guidelines You agree to all Terms and Conditions outlined in our Tick…" at bounding box center [869, 261] width 253 height 23
click at [0, 0] on input "Ticketing Guidelines You agree to all Terms and Conditions outlined in our Tick…" at bounding box center [0, 0] width 0 height 0
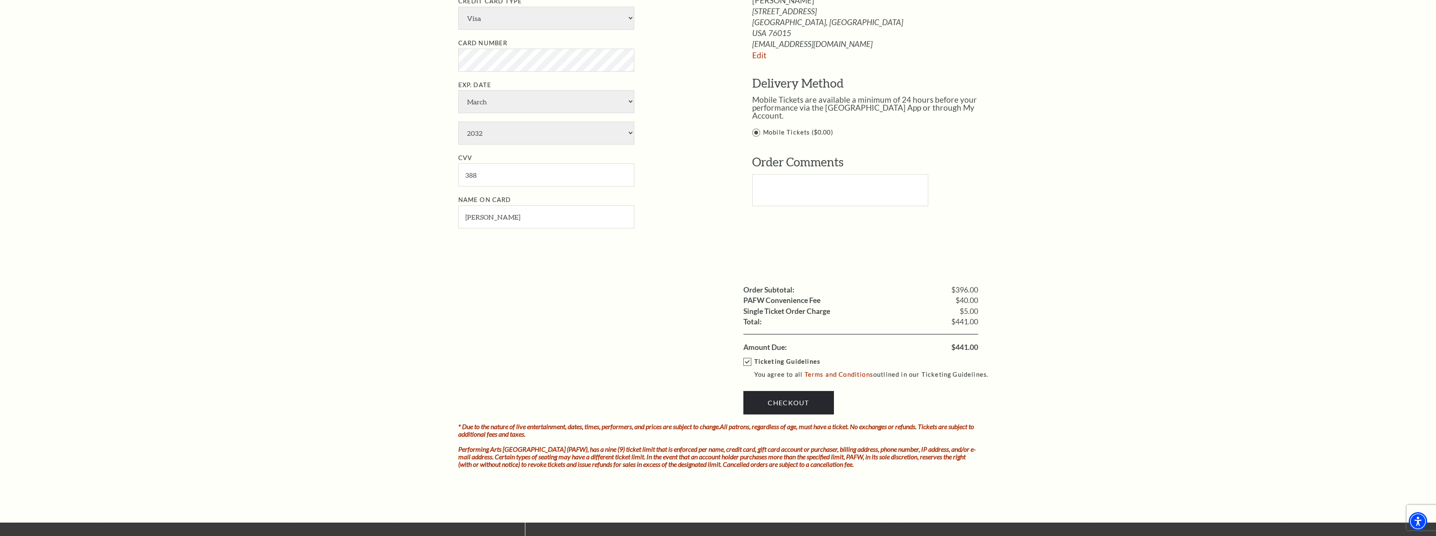
scroll to position [760, 0]
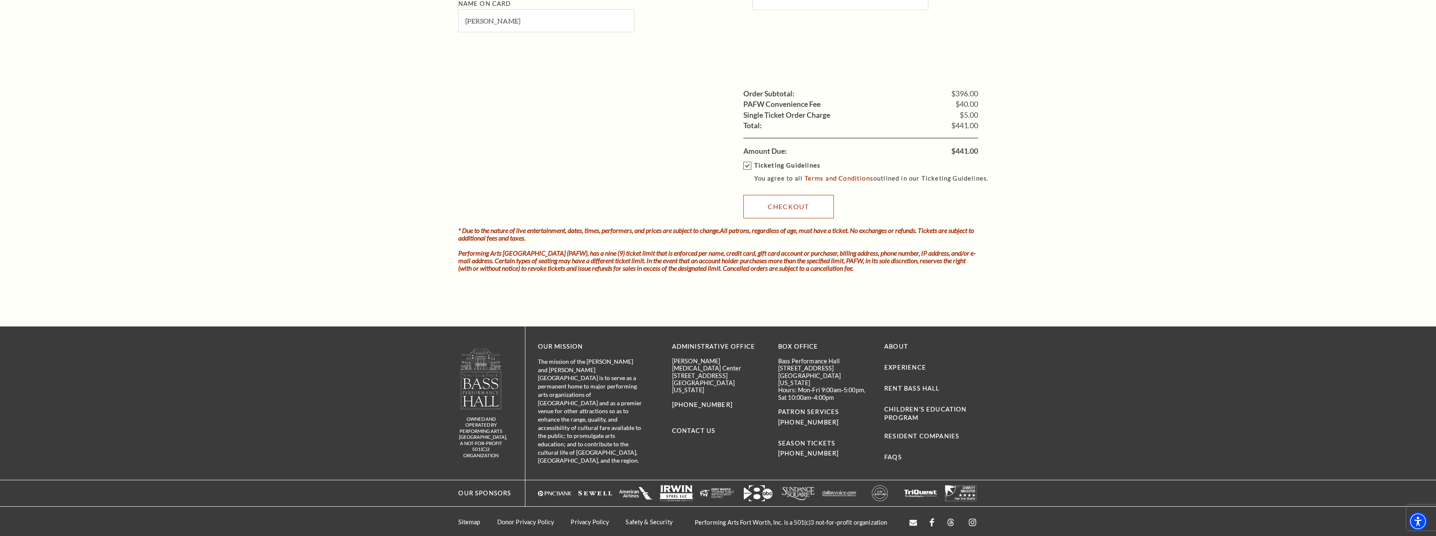
click at [783, 209] on link "Checkout" at bounding box center [788, 206] width 91 height 23
